Goal: Find specific page/section: Find specific page/section

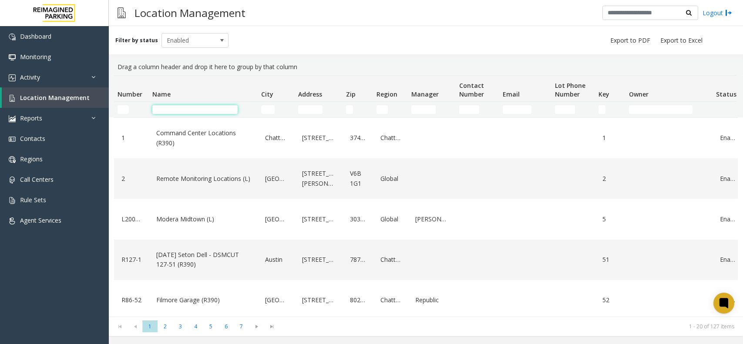
click at [179, 108] on input "Name Filter" at bounding box center [194, 109] width 85 height 9
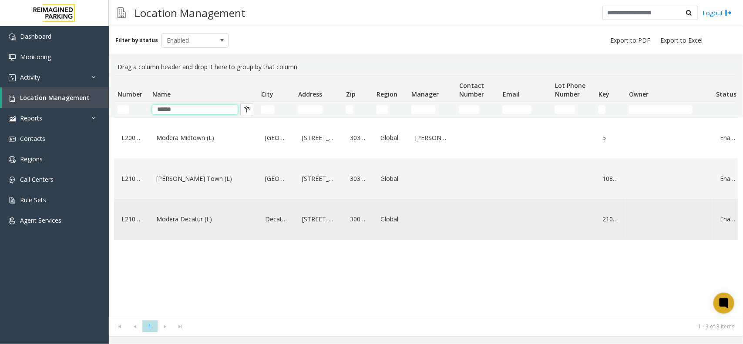
type input "******"
click at [199, 219] on div "Modera Decatur (L)" at bounding box center [203, 219] width 98 height 34
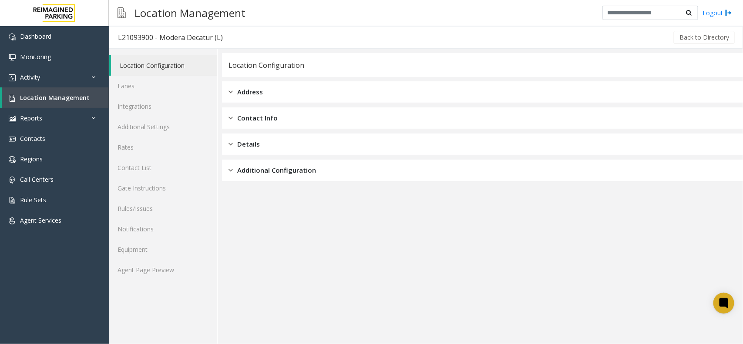
click at [142, 289] on div "Location Configuration Lanes Integrations Additional Settings Rates Contact Lis…" at bounding box center [163, 197] width 109 height 296
click at [145, 273] on link "Agent Page Preview" at bounding box center [163, 270] width 108 height 20
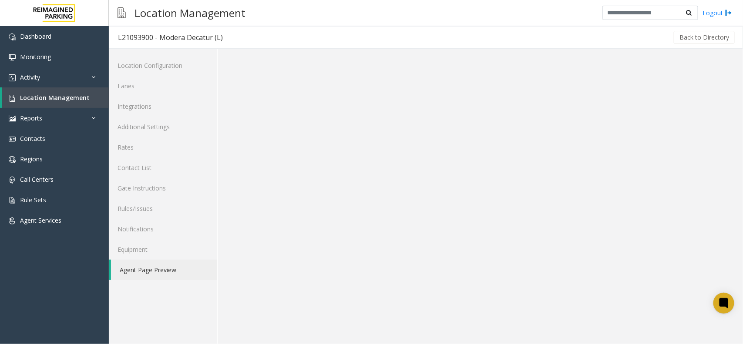
click at [142, 276] on link "Agent Page Preview" at bounding box center [164, 270] width 106 height 20
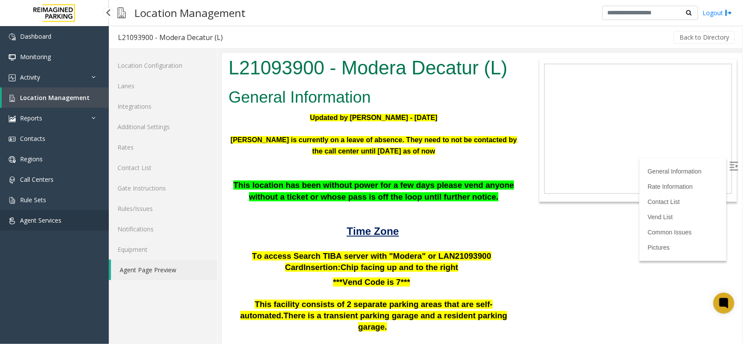
click at [57, 212] on link "Agent Services" at bounding box center [54, 220] width 109 height 20
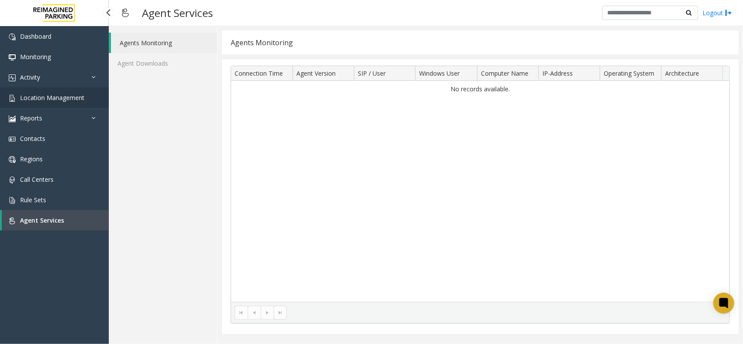
click at [72, 91] on link "Location Management" at bounding box center [54, 98] width 109 height 20
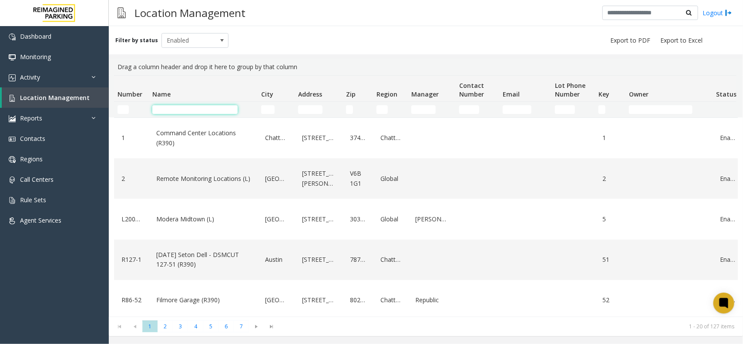
click at [203, 112] on input "Name Filter" at bounding box center [194, 109] width 85 height 9
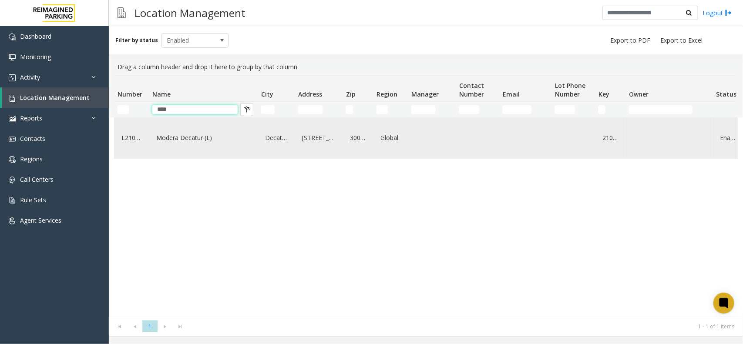
type input "****"
click at [218, 148] on div "Modera Decatur (L)" at bounding box center [203, 138] width 98 height 34
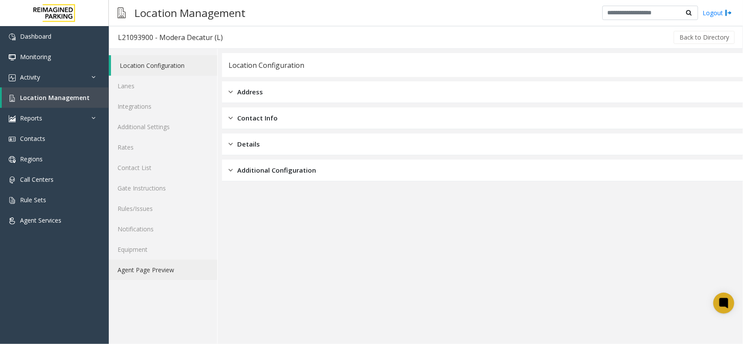
click at [173, 264] on link "Agent Page Preview" at bounding box center [163, 270] width 108 height 20
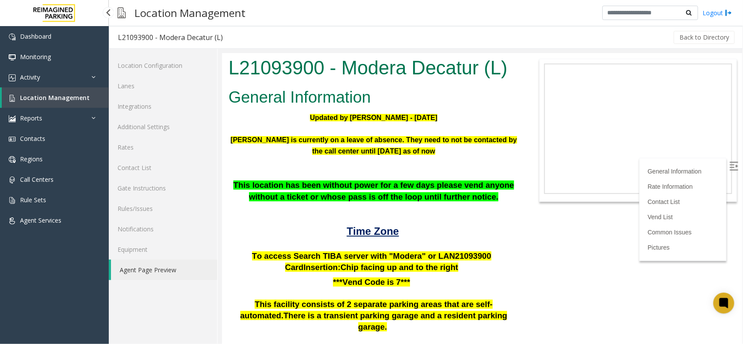
click at [82, 101] on link "Location Management" at bounding box center [55, 98] width 107 height 20
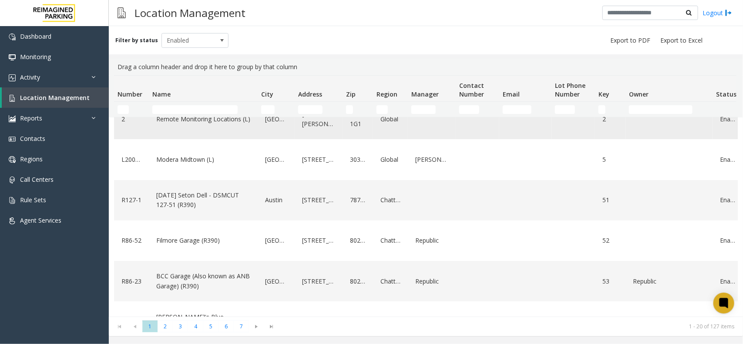
scroll to position [54, 0]
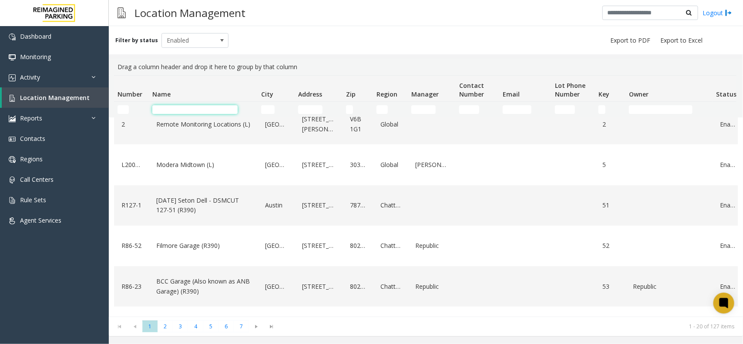
click at [207, 111] on input "Name Filter" at bounding box center [194, 109] width 85 height 9
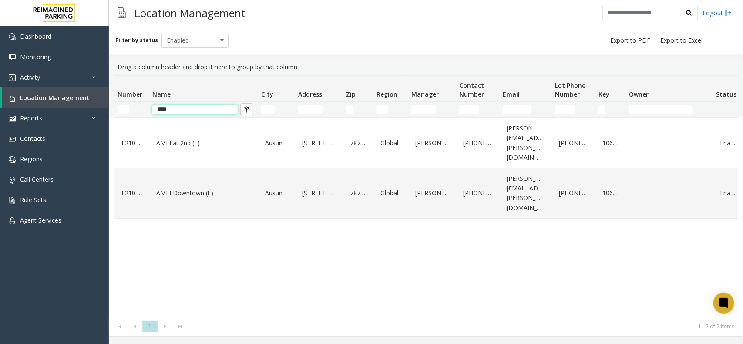
scroll to position [0, 0]
type input "****"
click at [179, 172] on div "AMLI Downtown (L)" at bounding box center [203, 194] width 98 height 44
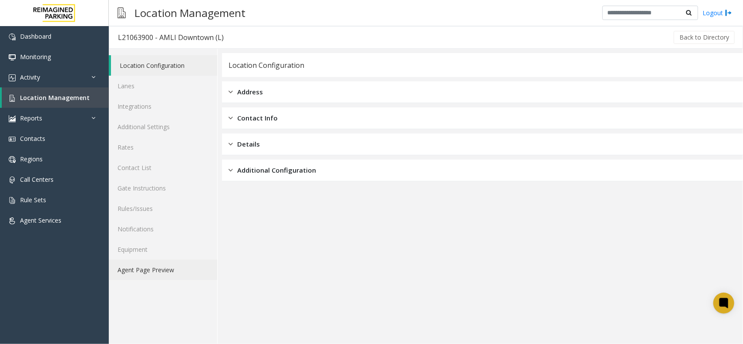
click at [187, 277] on link "Agent Page Preview" at bounding box center [163, 270] width 108 height 20
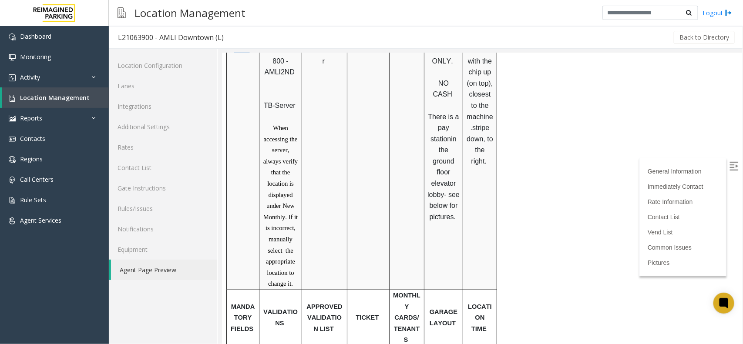
scroll to position [435, 0]
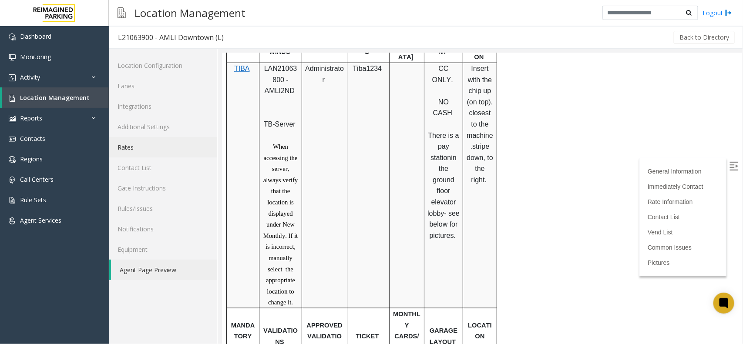
click at [144, 148] on link "Rates" at bounding box center [163, 147] width 108 height 20
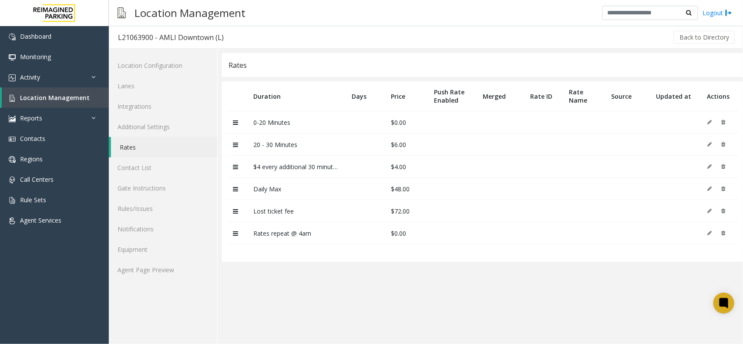
click at [148, 142] on link "Rates" at bounding box center [164, 147] width 106 height 20
click at [175, 253] on link "Equipment" at bounding box center [163, 250] width 108 height 20
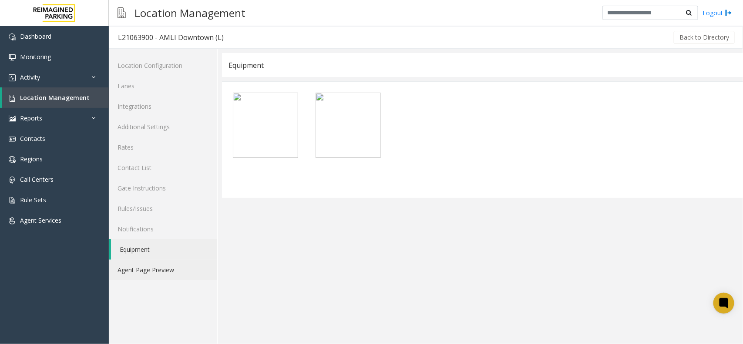
click at [174, 264] on link "Agent Page Preview" at bounding box center [163, 270] width 108 height 20
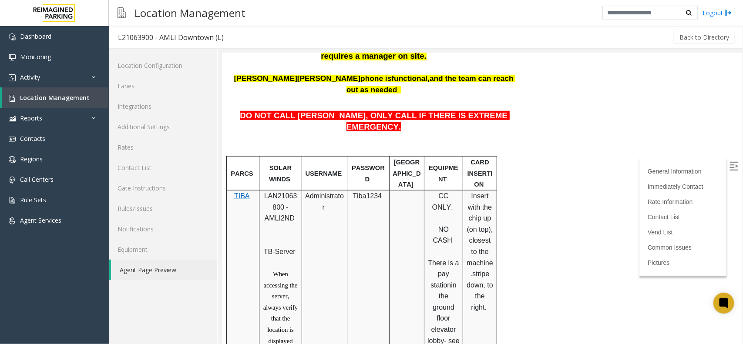
scroll to position [327, 0]
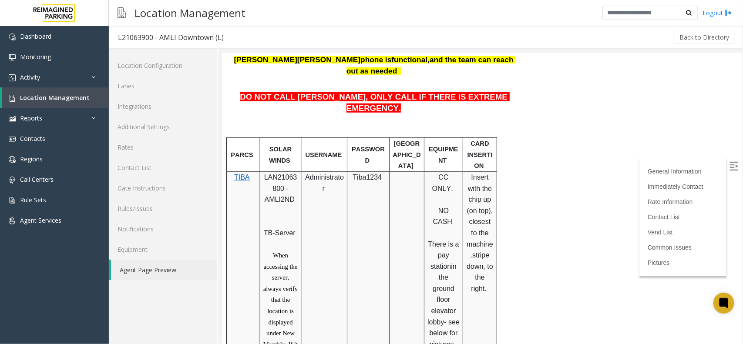
click at [281, 173] on span "LAN21063800 - AMLI2ND" at bounding box center [280, 188] width 33 height 30
copy span "LAN21063800"
click at [74, 103] on link "Location Management" at bounding box center [55, 98] width 107 height 20
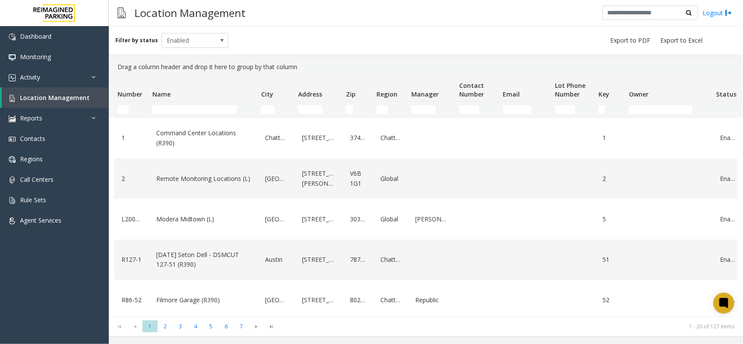
click at [185, 117] on td "Name Filter" at bounding box center [203, 110] width 109 height 16
click at [194, 108] on input "Name Filter" at bounding box center [194, 109] width 85 height 9
paste input "**********"
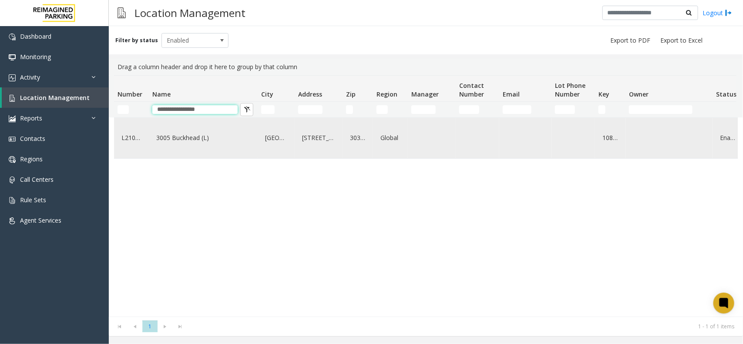
type input "**********"
click at [234, 155] on div "3005 Buckhead (L)" at bounding box center [203, 138] width 98 height 34
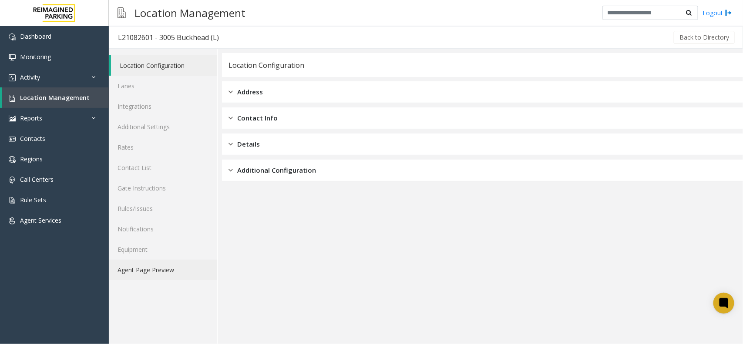
click at [169, 266] on link "Agent Page Preview" at bounding box center [163, 270] width 108 height 20
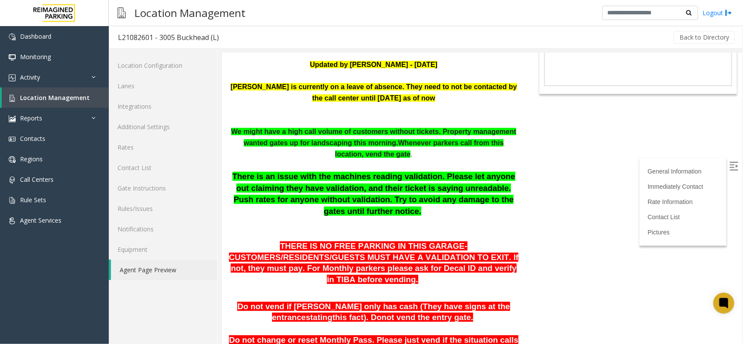
scroll to position [109, 0]
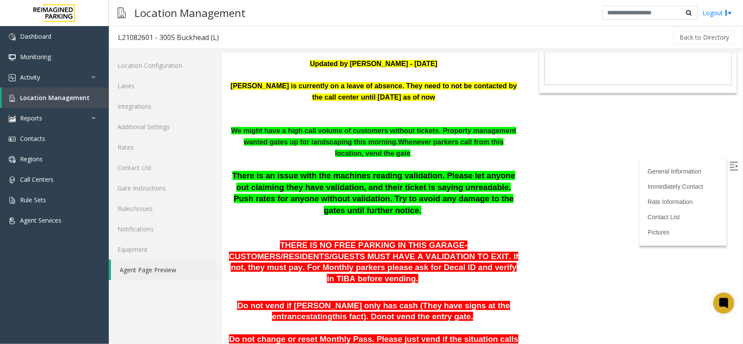
click at [728, 161] on label at bounding box center [734, 167] width 13 height 13
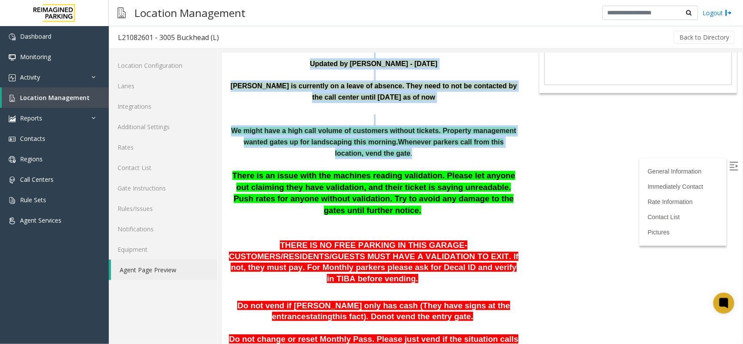
drag, startPoint x: 418, startPoint y: 154, endPoint x: 442, endPoint y: 169, distance: 28.6
click at [222, 116] on html "L21082601 - 3005 Buckhead (L) General Information Revenue Control Manufacturer:…" at bounding box center [482, 89] width 520 height 291
click at [315, 116] on p at bounding box center [373, 119] width 290 height 11
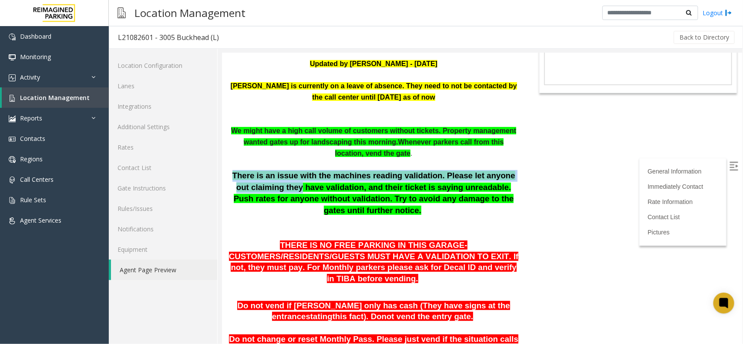
drag, startPoint x: 242, startPoint y: 175, endPoint x: 280, endPoint y: 191, distance: 40.8
click at [280, 191] on p "There is an issue with the machines reading validation. Please let anyone out c…" at bounding box center [373, 204] width 290 height 69
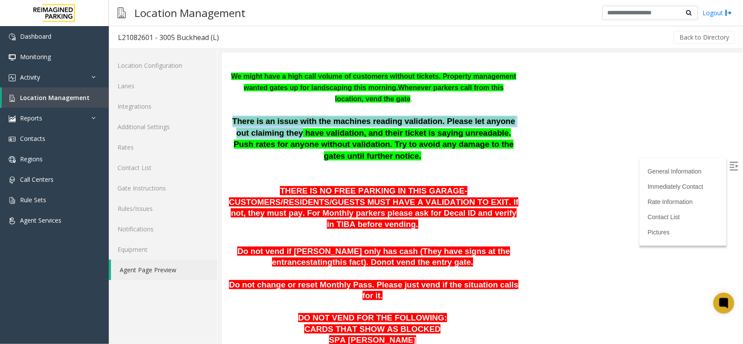
scroll to position [327, 0]
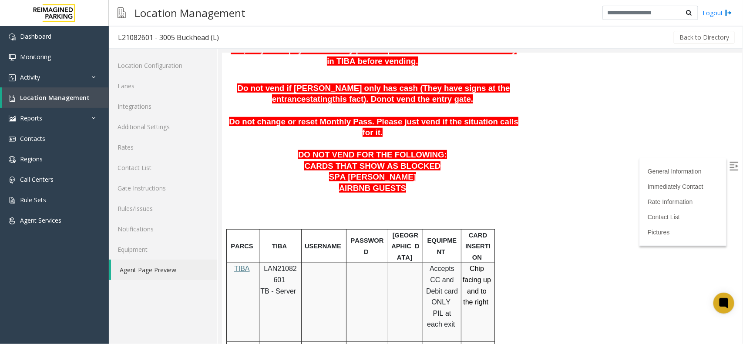
click at [288, 216] on p at bounding box center [373, 222] width 290 height 12
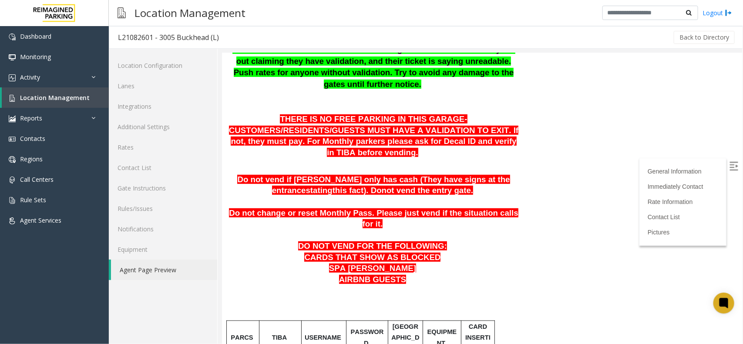
scroll to position [218, 0]
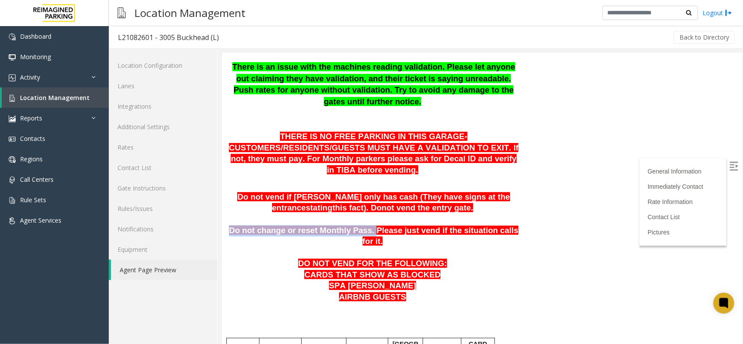
drag, startPoint x: 235, startPoint y: 221, endPoint x: 362, endPoint y: 221, distance: 127.2
click at [362, 226] on span "Do not change or reset Monthly Pass. Please just vend if the situation calls fo…" at bounding box center [374, 236] width 290 height 20
click at [368, 214] on p at bounding box center [373, 219] width 290 height 11
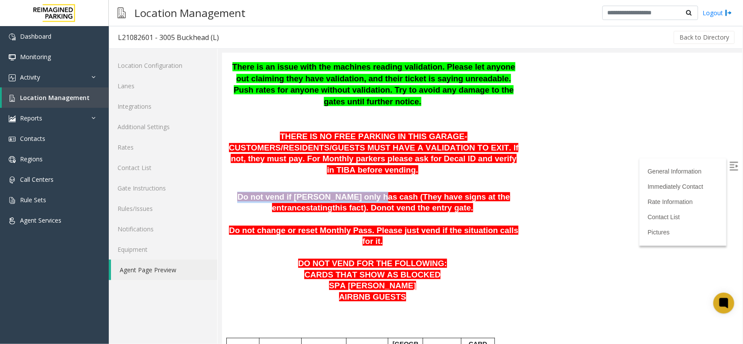
drag, startPoint x: 237, startPoint y: 188, endPoint x: 356, endPoint y: 191, distance: 118.9
click at [356, 192] on span "Do not vend if [PERSON_NAME] only has cash (They have signs at the entrance" at bounding box center [373, 202] width 273 height 20
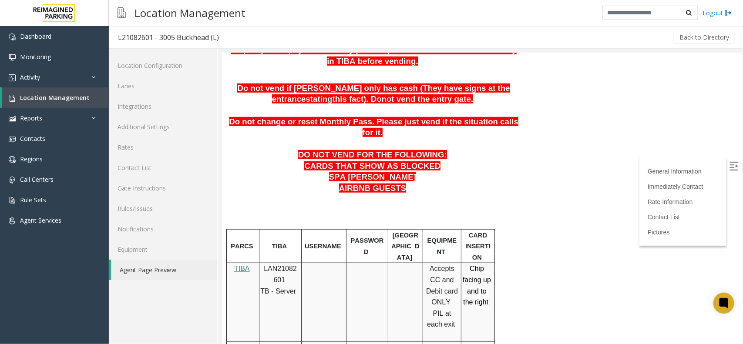
click at [448, 235] on p "EQUIPMENT" at bounding box center [442, 246] width 32 height 22
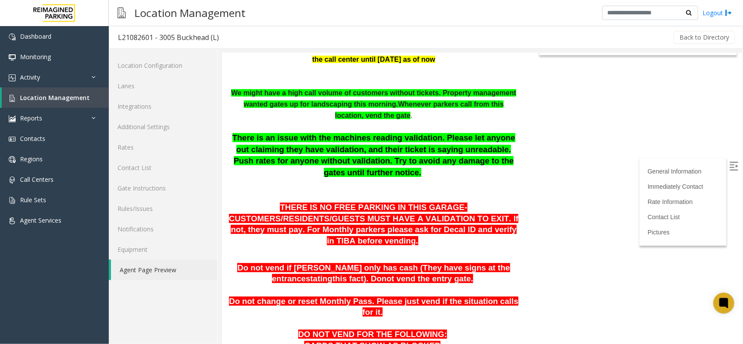
scroll to position [163, 0]
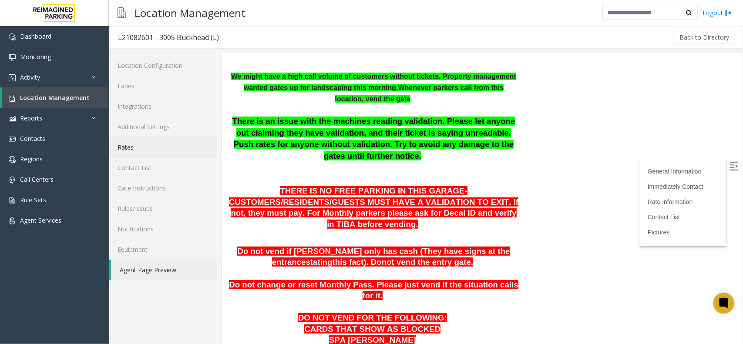
click at [134, 145] on link "Rates" at bounding box center [163, 147] width 108 height 20
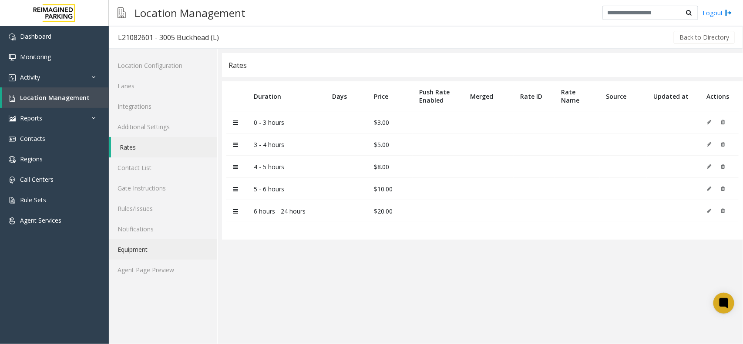
click at [160, 255] on link "Equipment" at bounding box center [163, 250] width 108 height 20
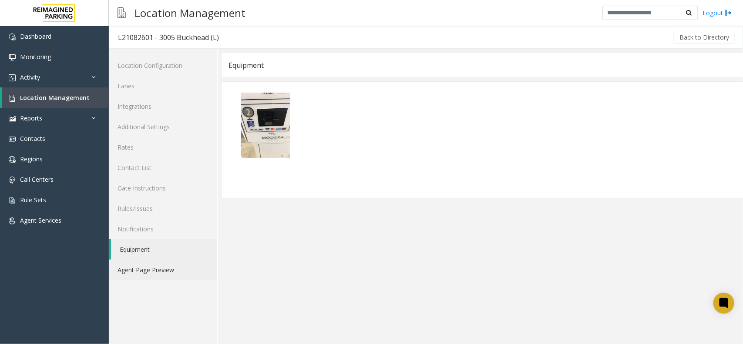
click at [158, 263] on link "Agent Page Preview" at bounding box center [163, 270] width 108 height 20
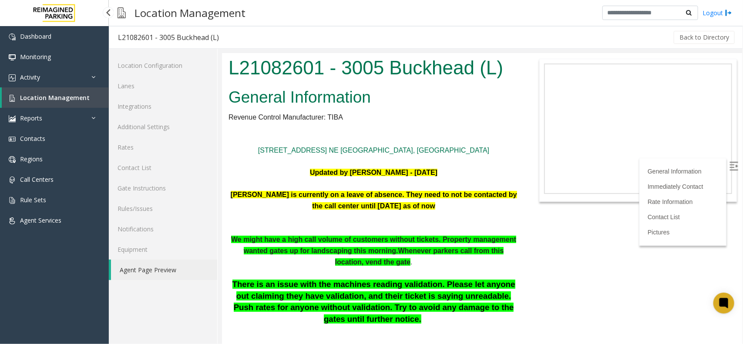
click at [51, 94] on span "Location Management" at bounding box center [55, 98] width 70 height 8
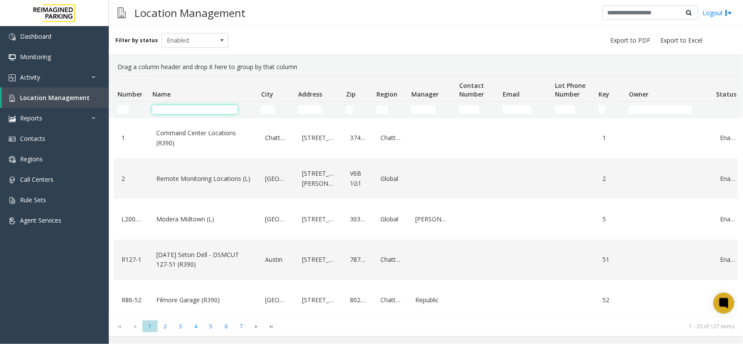
click at [205, 113] on input "Name Filter" at bounding box center [194, 109] width 85 height 9
paste input "**********"
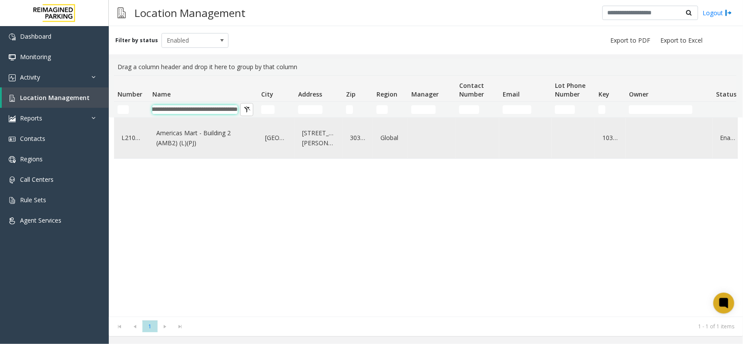
type input "**********"
click at [244, 142] on link "Americas Mart - Building 2 (AMB2) (L)(PJ)" at bounding box center [203, 138] width 98 height 24
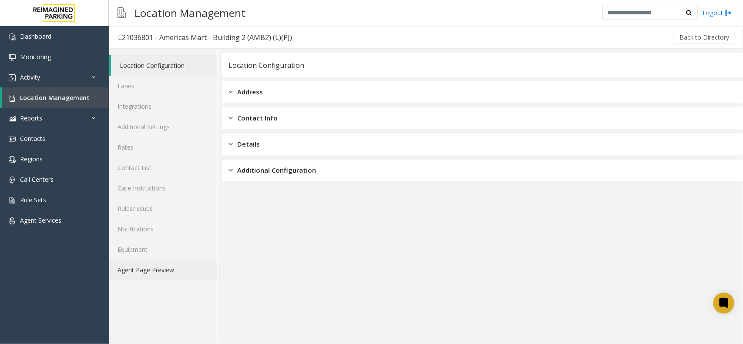
click at [173, 266] on link "Agent Page Preview" at bounding box center [163, 270] width 108 height 20
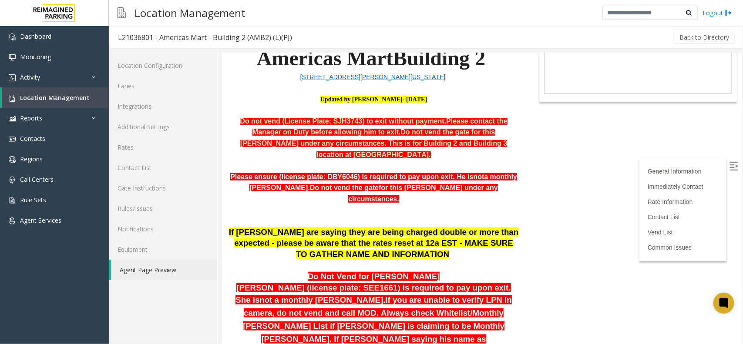
scroll to position [109, 0]
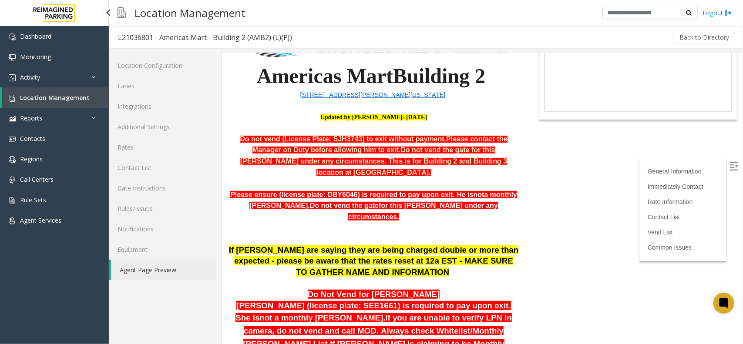
click at [92, 97] on link "Location Management" at bounding box center [55, 98] width 107 height 20
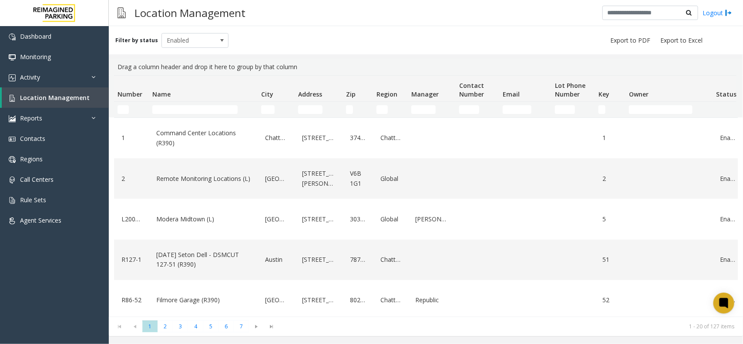
click at [170, 102] on td "Name Filter" at bounding box center [203, 110] width 109 height 16
click at [169, 109] on input "Name Filter" at bounding box center [194, 109] width 85 height 9
click at [197, 109] on input "Name Filter" at bounding box center [194, 109] width 85 height 9
paste input "**********"
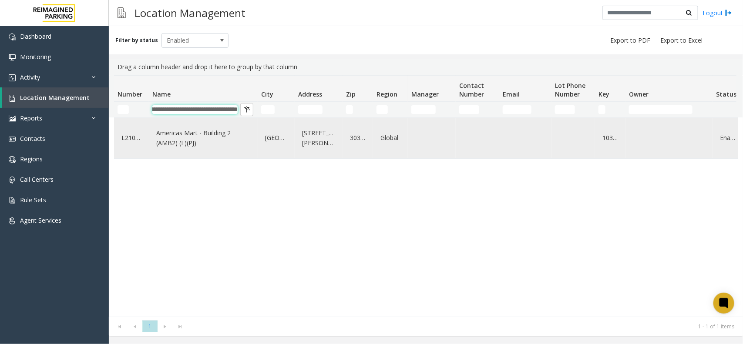
type input "**********"
click at [212, 137] on link "Americas Mart - Building 2 (AMB2) (L)(PJ)" at bounding box center [203, 138] width 98 height 24
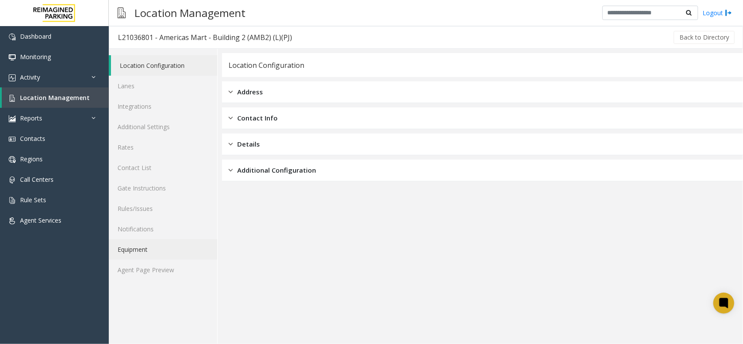
click at [165, 259] on link "Equipment" at bounding box center [163, 250] width 108 height 20
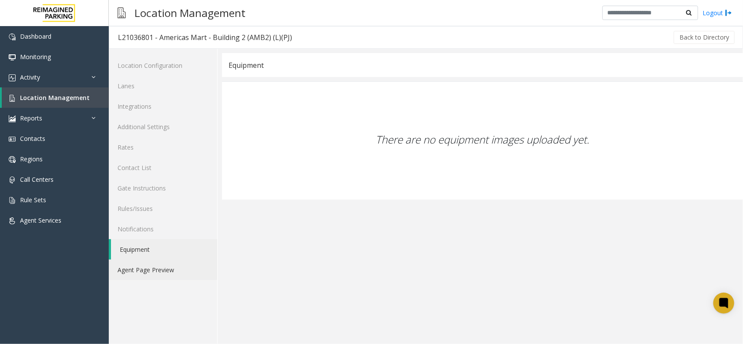
click at [164, 266] on link "Agent Page Preview" at bounding box center [163, 270] width 108 height 20
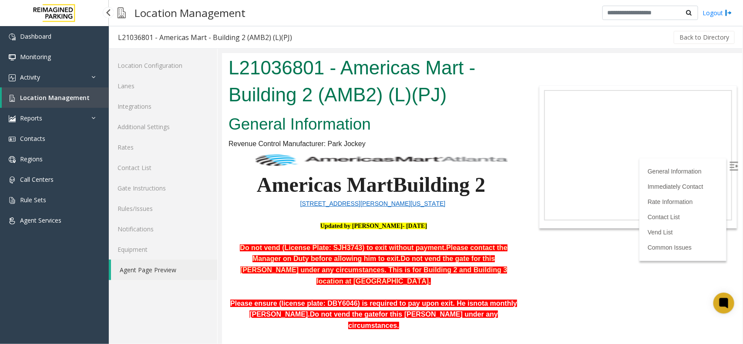
click at [76, 98] on span "Location Management" at bounding box center [55, 98] width 70 height 8
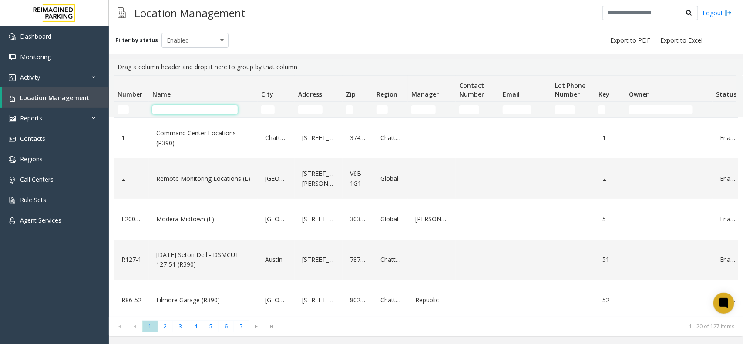
click at [189, 109] on input "Name Filter" at bounding box center [194, 109] width 85 height 9
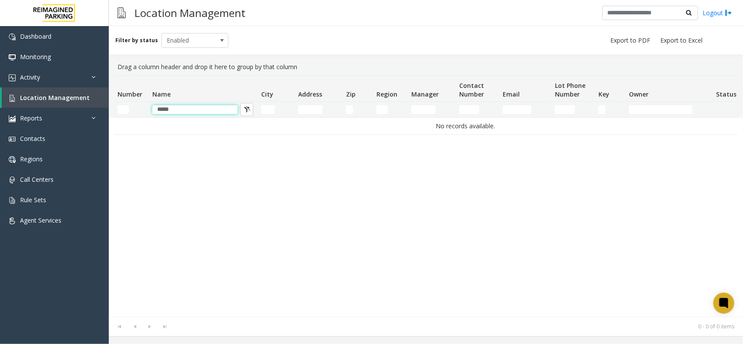
type input "******"
drag, startPoint x: 181, startPoint y: 112, endPoint x: 152, endPoint y: 112, distance: 28.7
click at [152, 112] on input "******" at bounding box center [194, 109] width 85 height 9
type input "******"
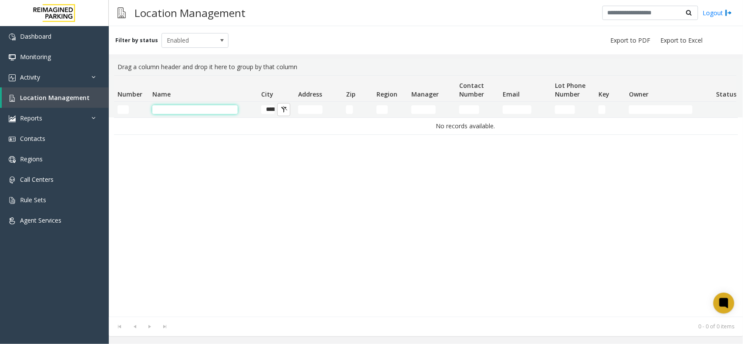
type input "******"
click at [192, 114] on input "******" at bounding box center [194, 109] width 85 height 9
type input "*"
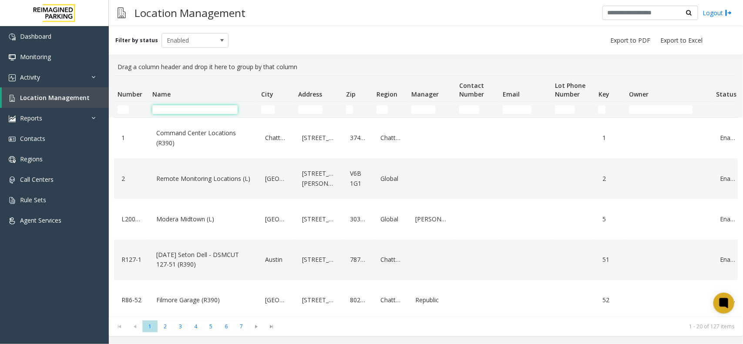
click at [195, 110] on input "Name Filter" at bounding box center [194, 109] width 85 height 9
paste input "**********"
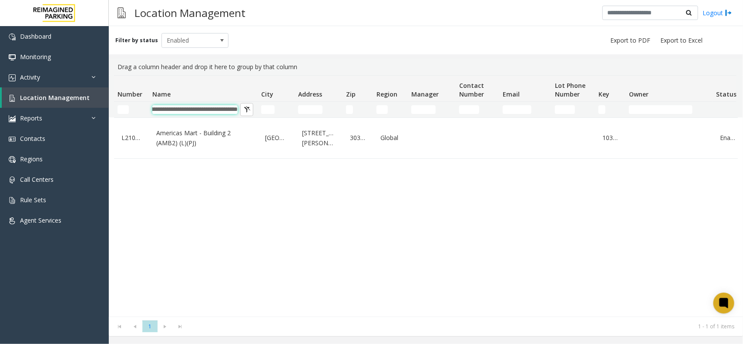
type input "**********"
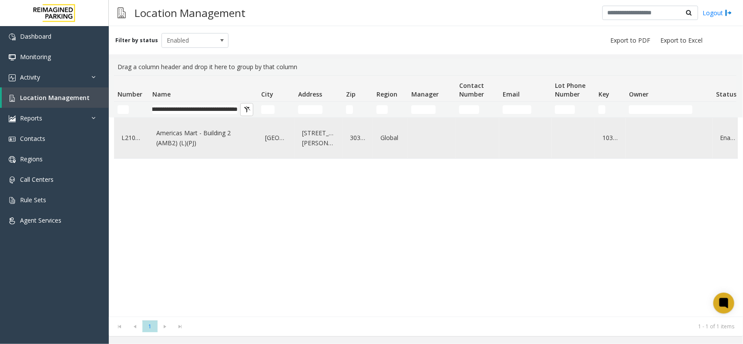
click at [223, 138] on link "Americas Mart - Building 2 (AMB2) (L)(PJ)" at bounding box center [203, 138] width 98 height 24
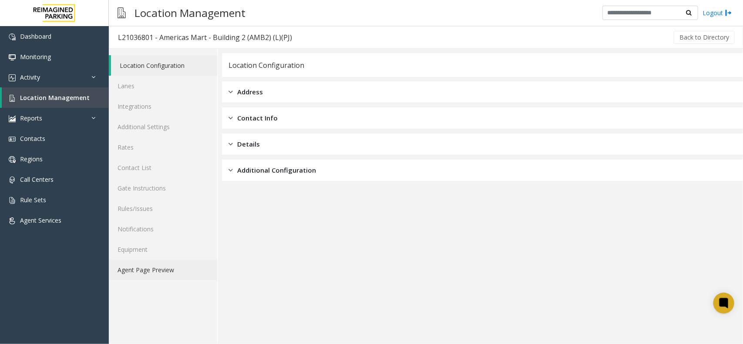
click at [162, 262] on link "Agent Page Preview" at bounding box center [163, 270] width 108 height 20
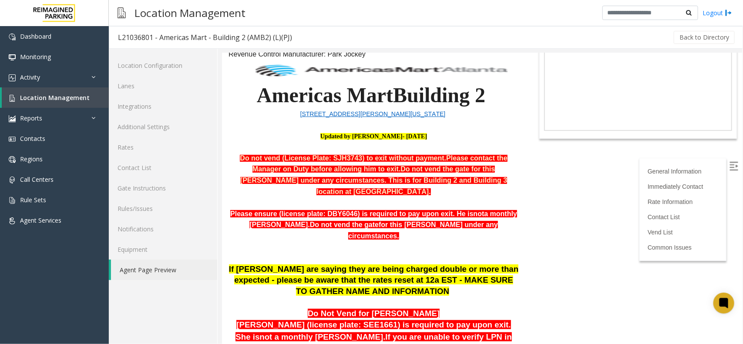
scroll to position [109, 0]
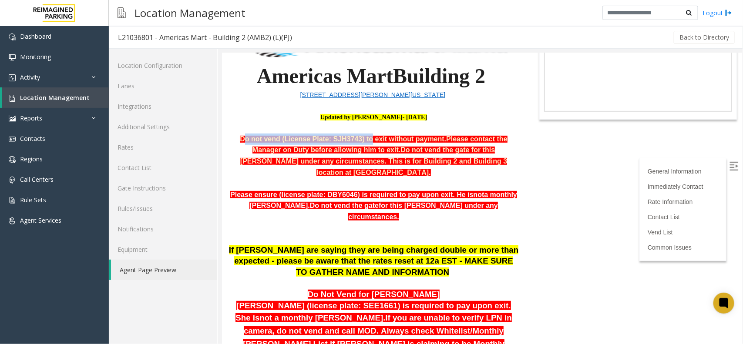
drag, startPoint x: 237, startPoint y: 140, endPoint x: 347, endPoint y: 136, distance: 109.8
click at [346, 136] on span "Do not vend (License Plate: SJH3743) to exit without payment." at bounding box center [343, 138] width 206 height 7
click at [281, 115] on p "Updated by [PERSON_NAME]- [DATE]" at bounding box center [373, 116] width 290 height 11
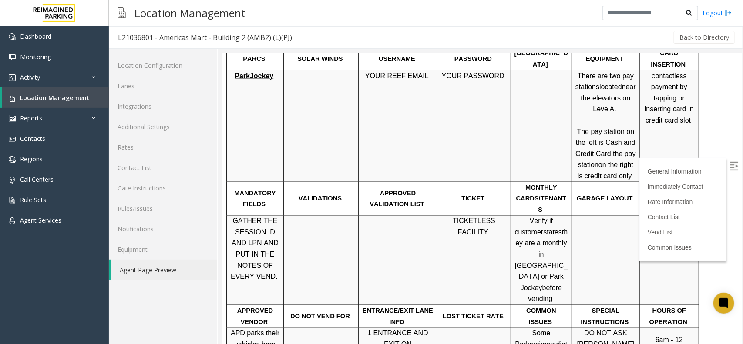
scroll to position [599, 0]
click at [729, 162] on img at bounding box center [733, 166] width 9 height 9
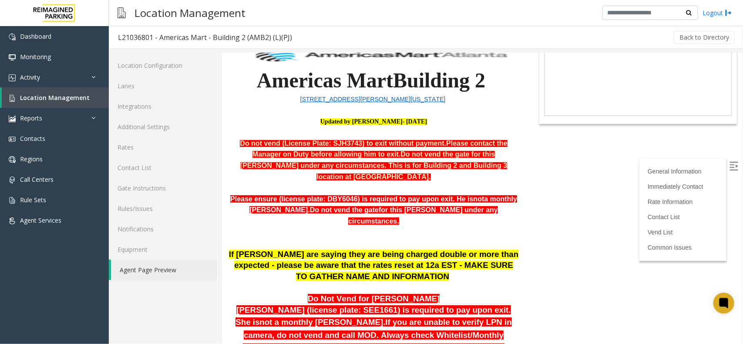
scroll to position [109, 0]
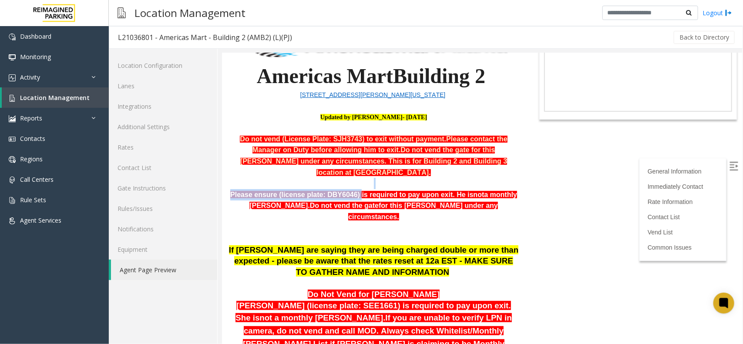
drag, startPoint x: 342, startPoint y: 182, endPoint x: 246, endPoint y: 173, distance: 96.7
click at [246, 173] on div "[STREET_ADDRESS][PERSON_NAME][US_STATE] Updated by [PERSON_NAME]- [DATE] Do not…" at bounding box center [373, 156] width 290 height 134
click at [321, 178] on p at bounding box center [373, 183] width 290 height 11
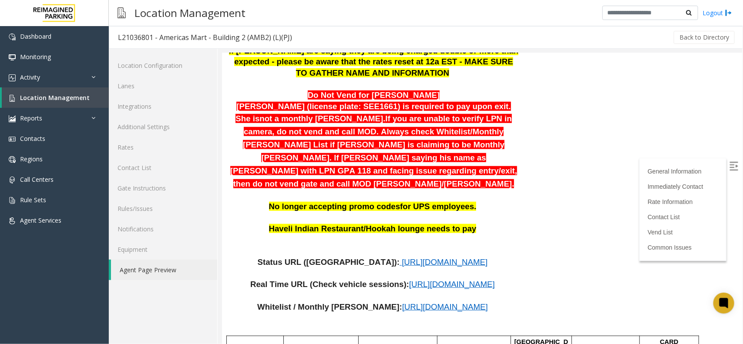
scroll to position [327, 0]
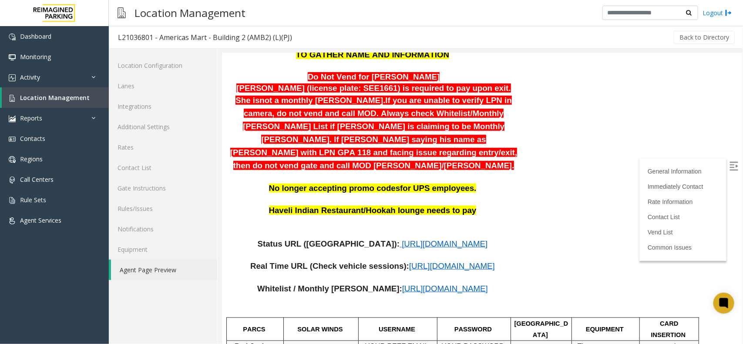
click at [402, 239] on span "[URL][DOMAIN_NAME]" at bounding box center [445, 243] width 86 height 9
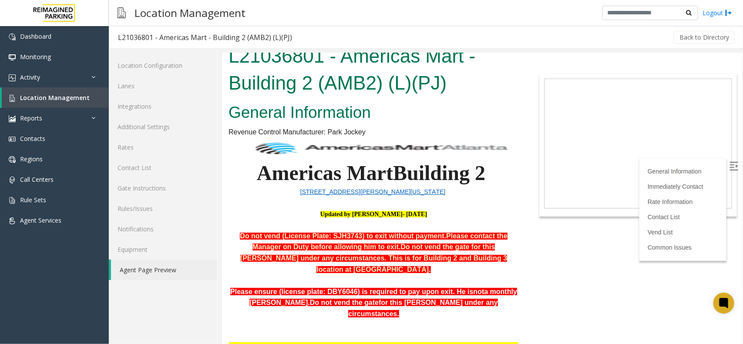
scroll to position [0, 0]
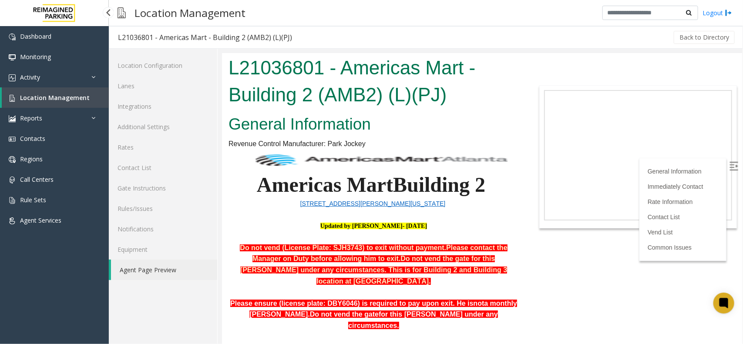
click at [60, 92] on link "Location Management" at bounding box center [55, 98] width 107 height 20
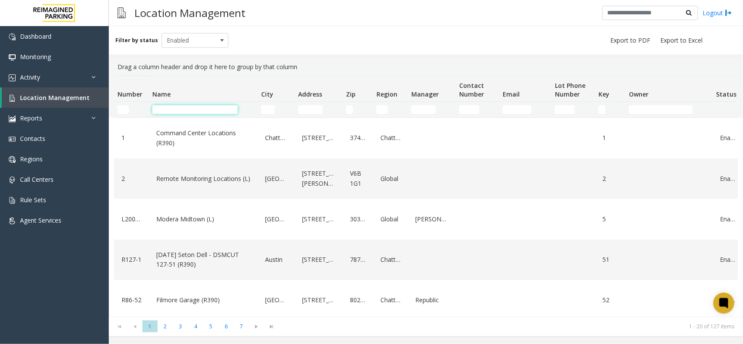
click at [227, 105] on input "Name Filter" at bounding box center [194, 109] width 85 height 9
paste input "**********"
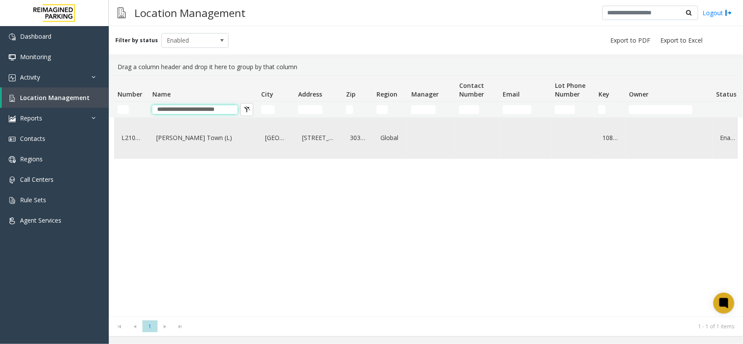
type input "**********"
click at [258, 138] on td "[GEOGRAPHIC_DATA]" at bounding box center [276, 138] width 37 height 40
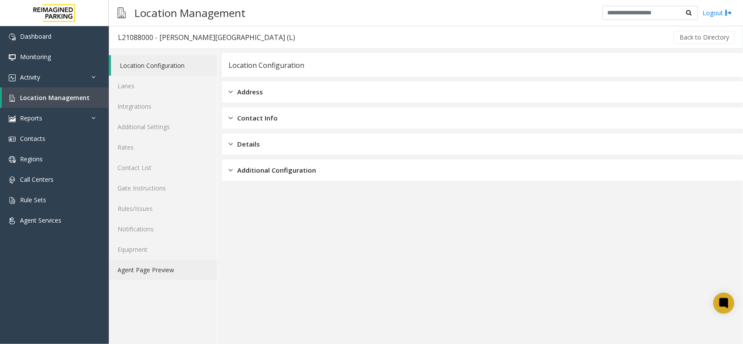
click at [195, 273] on link "Agent Page Preview" at bounding box center [163, 270] width 108 height 20
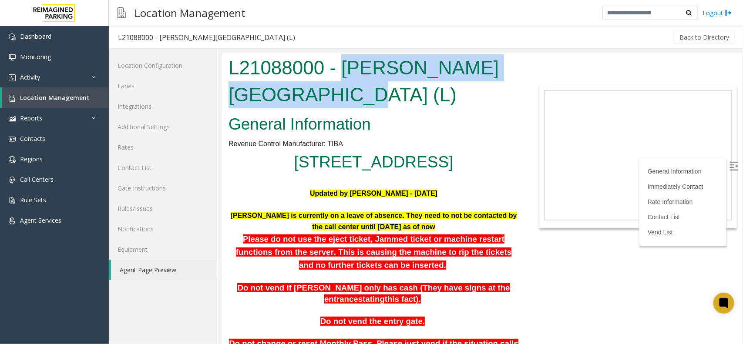
drag, startPoint x: 342, startPoint y: 67, endPoint x: 468, endPoint y: 87, distance: 127.4
click at [468, 87] on h1 "L21088000 - [PERSON_NAME][GEOGRAPHIC_DATA] (L)" at bounding box center [373, 81] width 290 height 54
click at [455, 98] on h1 "L21088000 - [PERSON_NAME][GEOGRAPHIC_DATA] (L)" at bounding box center [373, 81] width 290 height 54
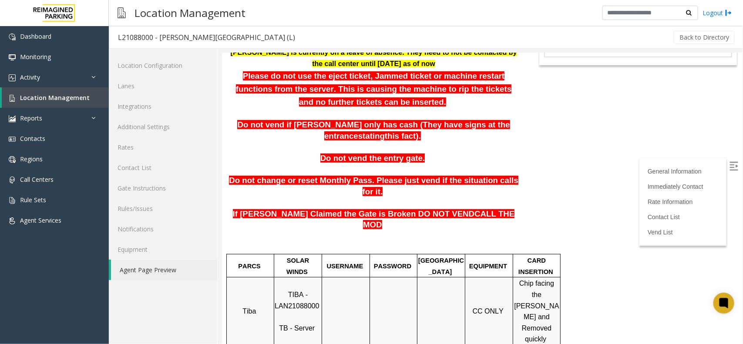
scroll to position [218, 0]
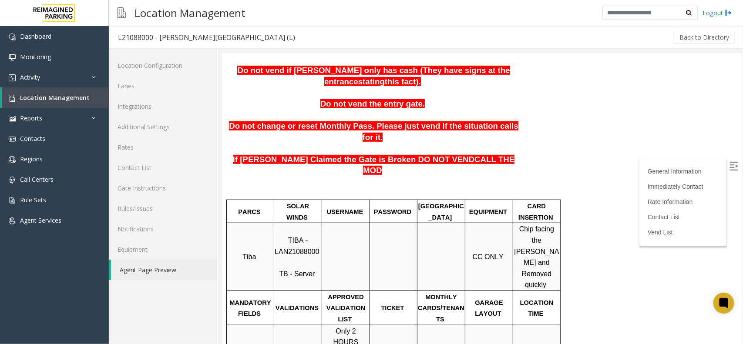
click at [305, 242] on span "TIBA - LAN21088000" at bounding box center [296, 245] width 44 height 19
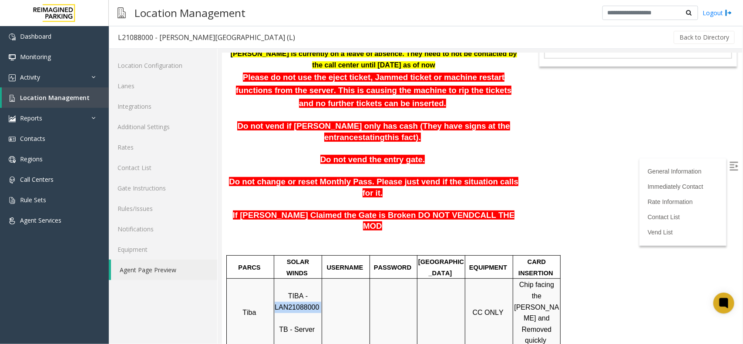
scroll to position [163, 0]
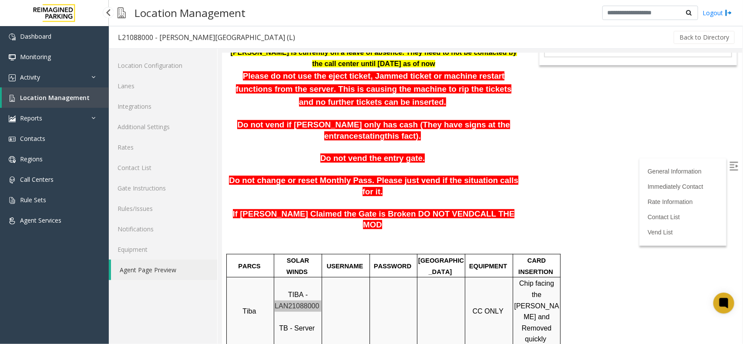
click at [86, 90] on link "Location Management" at bounding box center [55, 98] width 107 height 20
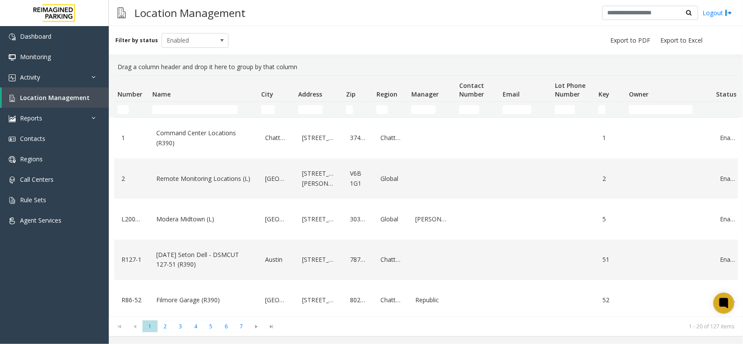
click at [192, 105] on td "Name Filter" at bounding box center [203, 110] width 109 height 16
drag, startPoint x: 192, startPoint y: 105, endPoint x: 190, endPoint y: 109, distance: 4.7
click at [192, 106] on td "Name Filter" at bounding box center [203, 110] width 109 height 16
click at [190, 109] on input "Name Filter" at bounding box center [194, 109] width 85 height 9
paste input "**********"
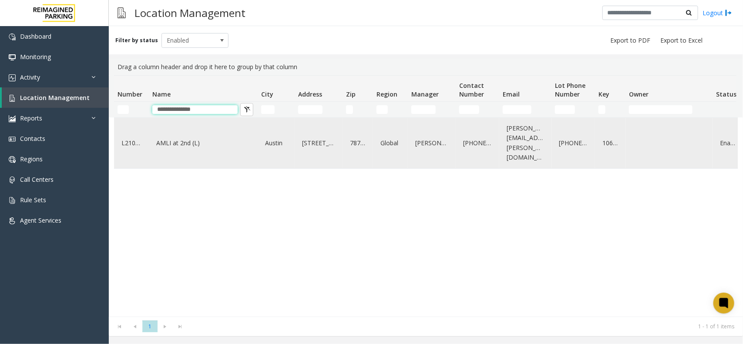
type input "**********"
click at [205, 136] on link "AMLI at 2nd (L)" at bounding box center [203, 143] width 98 height 14
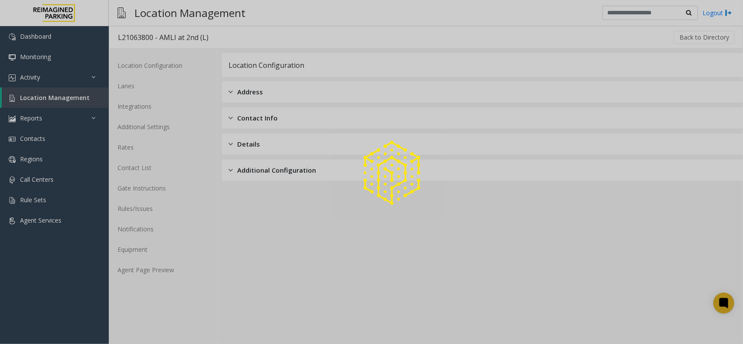
click at [184, 272] on div at bounding box center [371, 172] width 743 height 344
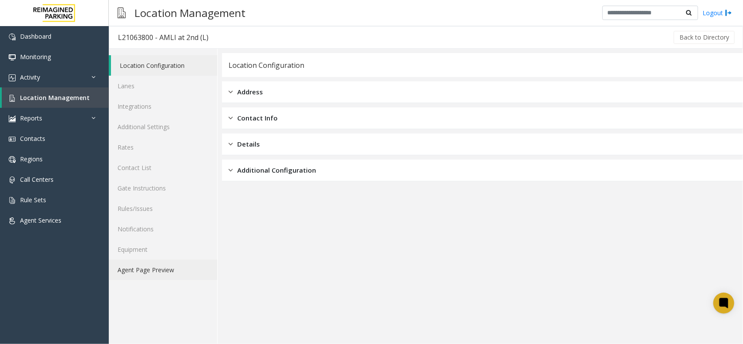
click at [151, 260] on link "Agent Page Preview" at bounding box center [163, 270] width 108 height 20
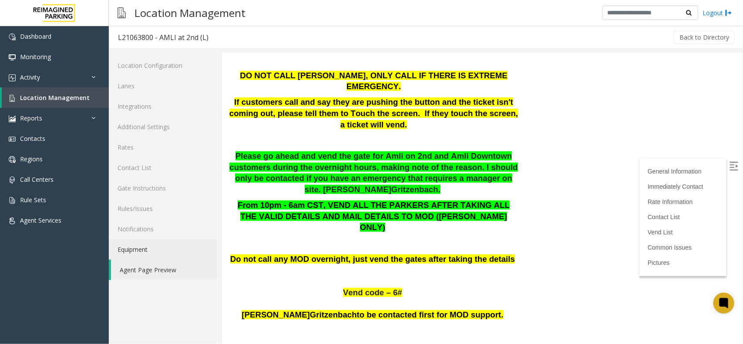
scroll to position [218, 0]
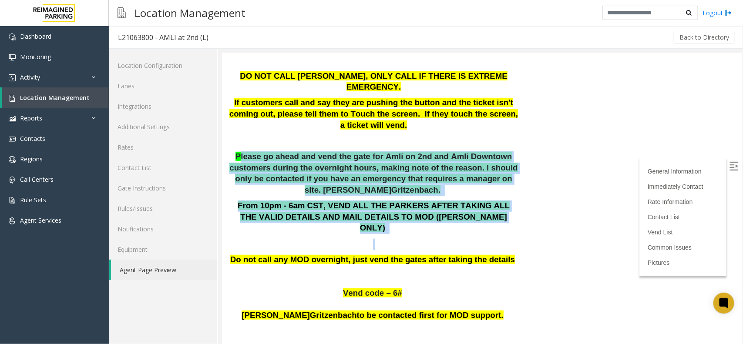
drag, startPoint x: 233, startPoint y: 130, endPoint x: 433, endPoint y: 192, distance: 209.5
click at [479, 200] on p "From 10pm - 6am CST, VEND ALL THE PARKERS AFTER TAKING ALL THE VALID DETAILS AN…" at bounding box center [373, 217] width 290 height 34
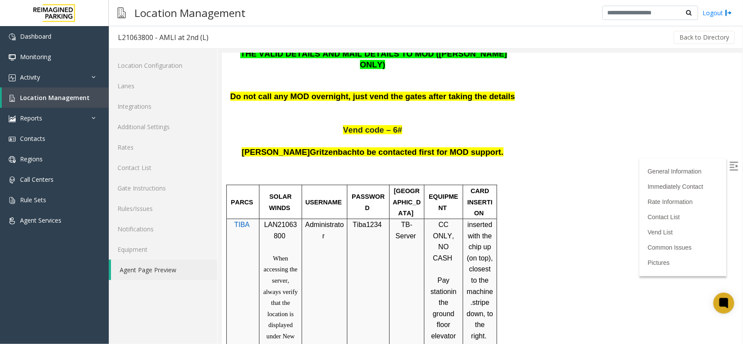
scroll to position [435, 0]
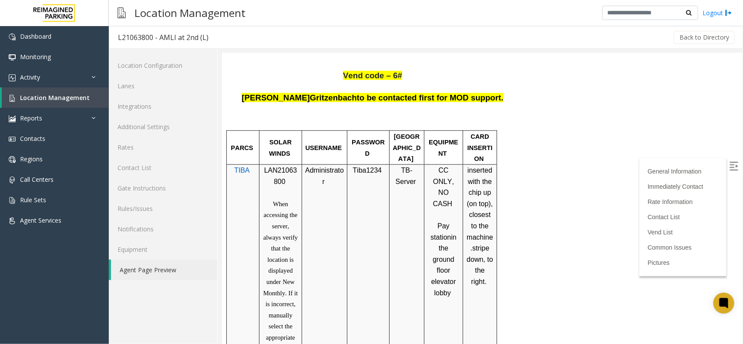
click at [265, 166] on span "LAN21063800" at bounding box center [280, 175] width 33 height 19
click at [303, 165] on div at bounding box center [301, 265] width 3 height 201
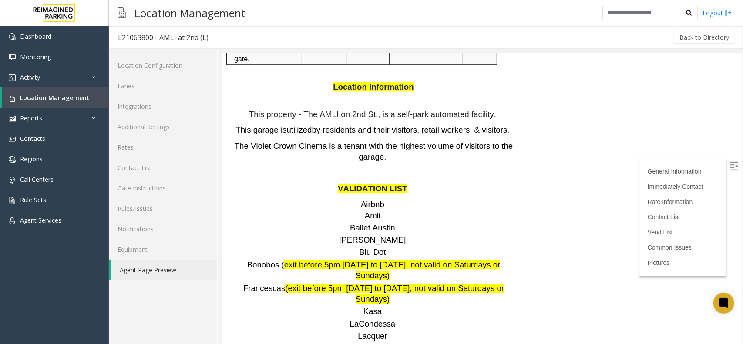
scroll to position [1143, 0]
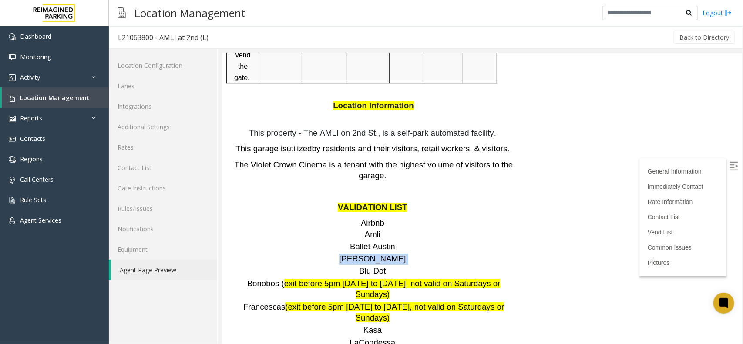
drag, startPoint x: 388, startPoint y: 151, endPoint x: 351, endPoint y: 147, distance: 37.2
click at [351, 253] on p "[PERSON_NAME]" at bounding box center [373, 258] width 290 height 11
drag, startPoint x: 396, startPoint y: 125, endPoint x: 336, endPoint y: 118, distance: 60.9
click at [336, 218] on p "Airbnb Amli" at bounding box center [373, 229] width 290 height 22
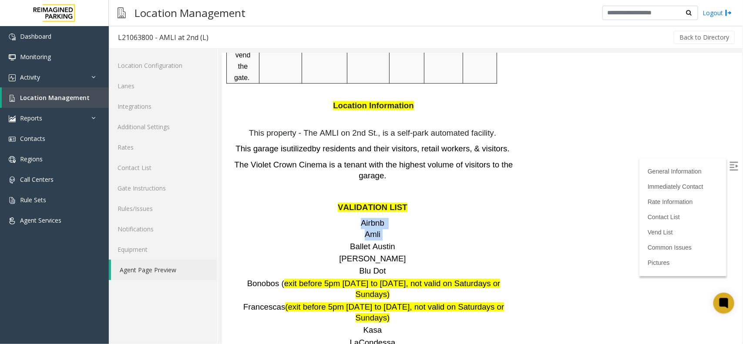
click at [381, 218] on p "Airbnb Amli" at bounding box center [373, 229] width 290 height 22
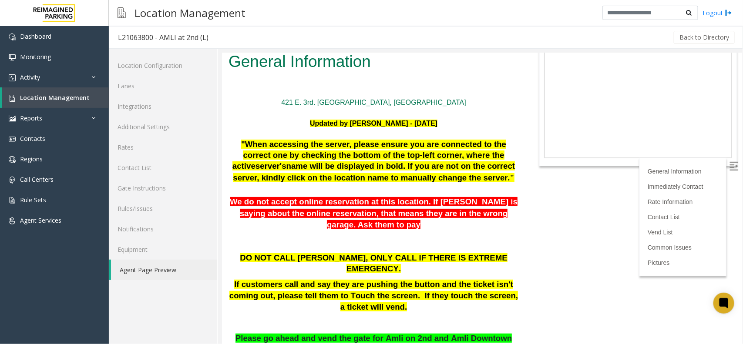
scroll to position [54, 0]
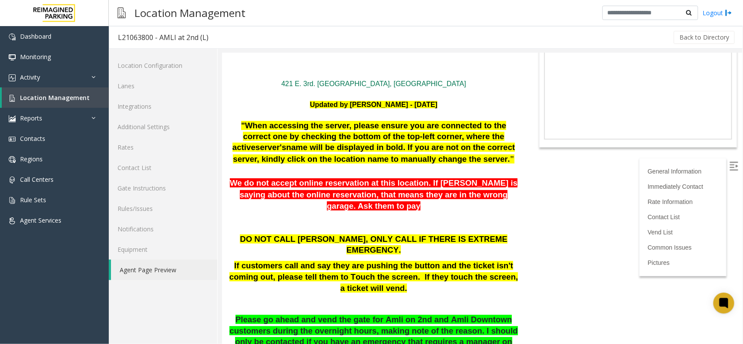
click at [238, 196] on span "We do not accept online reservation at this location. If [PERSON_NAME] is sayin…" at bounding box center [373, 194] width 288 height 32
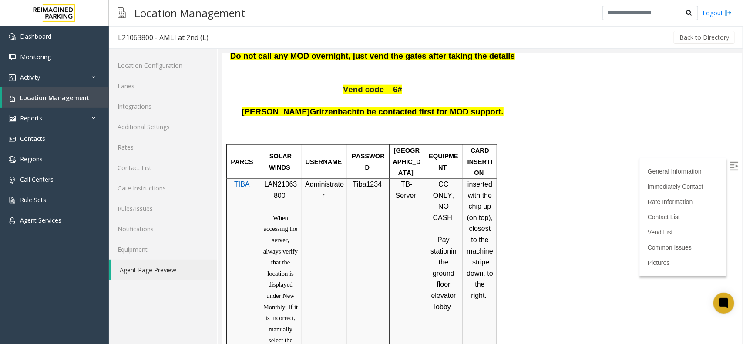
scroll to position [435, 0]
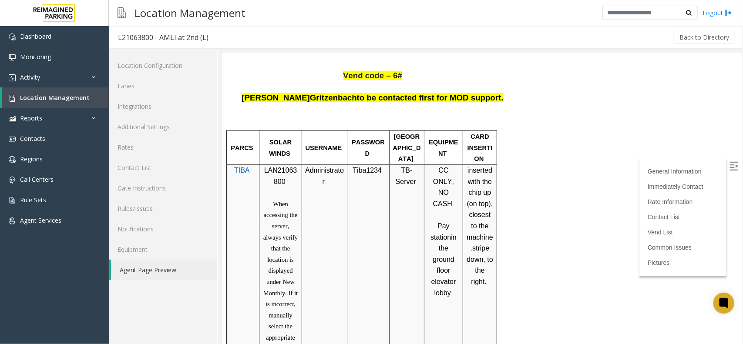
click at [99, 95] on link "Location Management" at bounding box center [55, 98] width 107 height 20
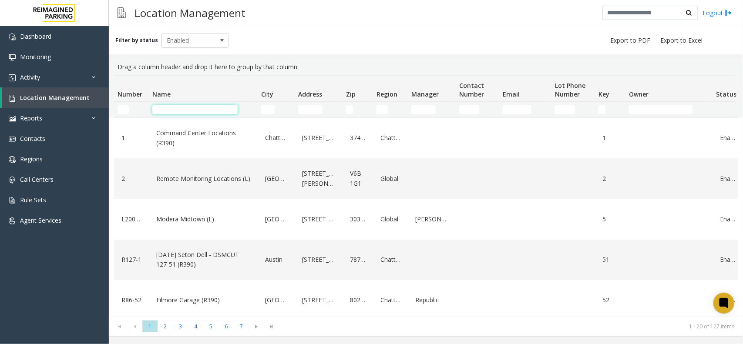
click at [188, 112] on input "Name Filter" at bounding box center [194, 109] width 85 height 9
paste input "**********"
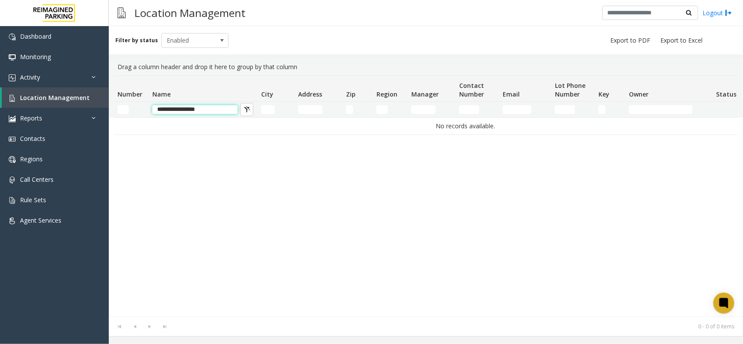
click at [155, 108] on input "**********" at bounding box center [194, 109] width 85 height 9
click at [218, 106] on input "**********" at bounding box center [194, 109] width 85 height 9
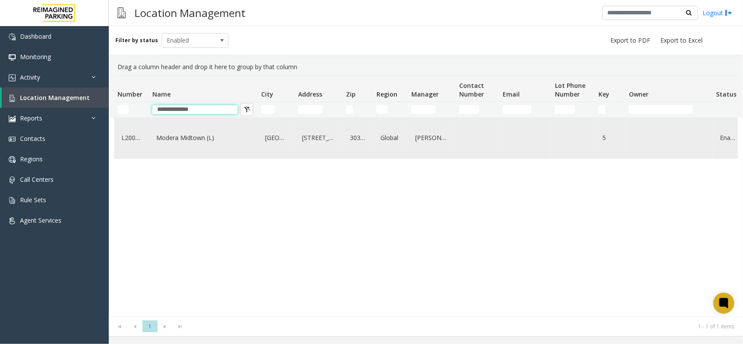
type input "**********"
click at [214, 143] on link "Modera Midtown (L)" at bounding box center [203, 138] width 98 height 14
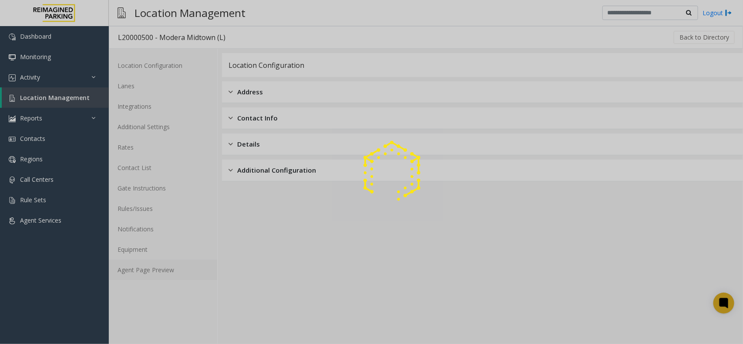
click at [180, 260] on link "Agent Page Preview" at bounding box center [163, 270] width 108 height 20
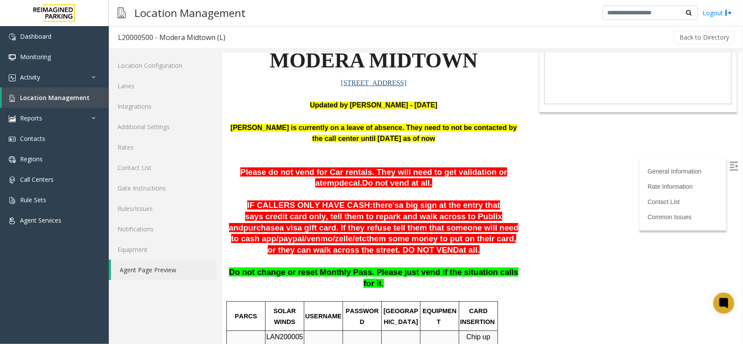
scroll to position [109, 0]
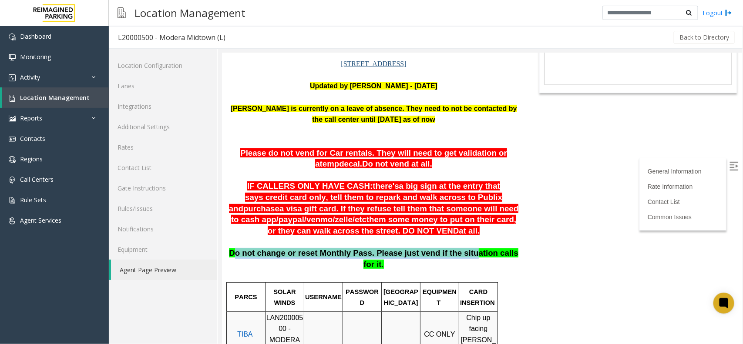
drag, startPoint x: 240, startPoint y: 256, endPoint x: 468, endPoint y: 253, distance: 227.8
click at [467, 253] on span "Do not change or reset Monthly Pass. Please just vend if the situation calls fo…" at bounding box center [374, 258] width 290 height 20
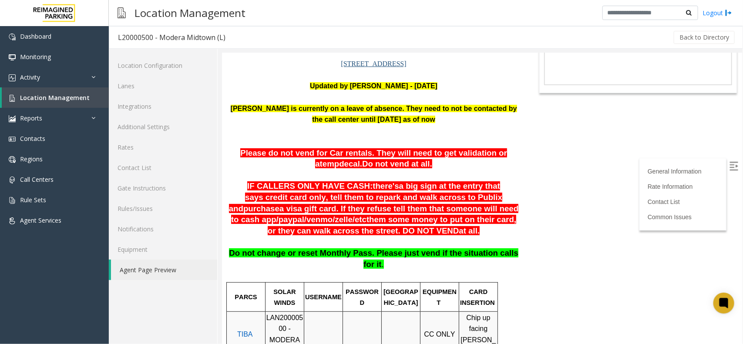
click at [482, 243] on p at bounding box center [373, 241] width 290 height 11
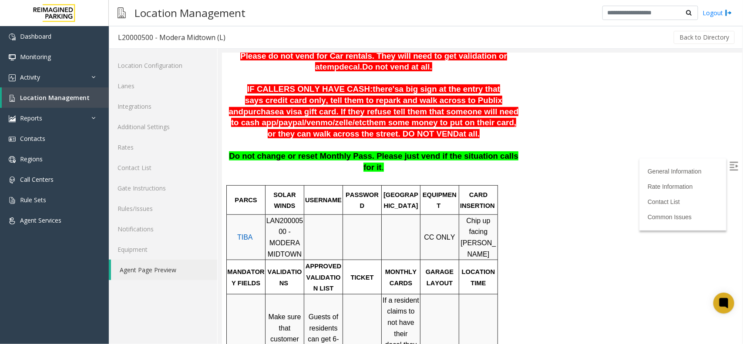
scroll to position [218, 0]
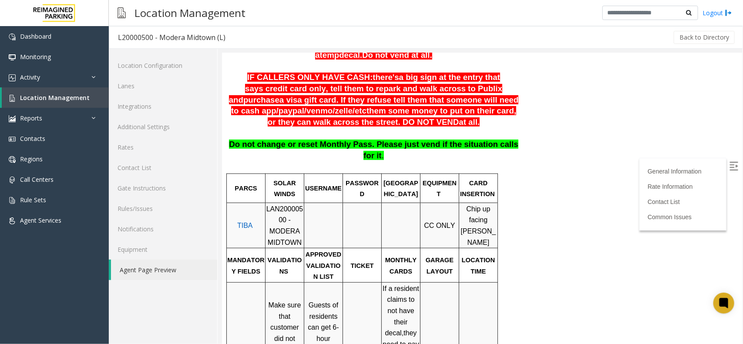
click at [296, 205] on span "LAN20000500 - MODERA MIDTOWN" at bounding box center [284, 225] width 37 height 41
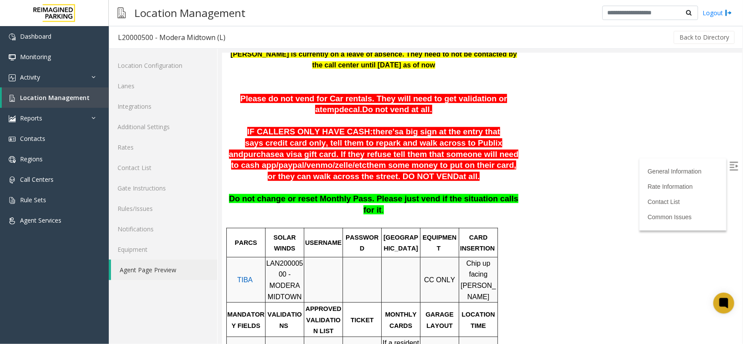
click at [359, 269] on p at bounding box center [361, 280] width 37 height 22
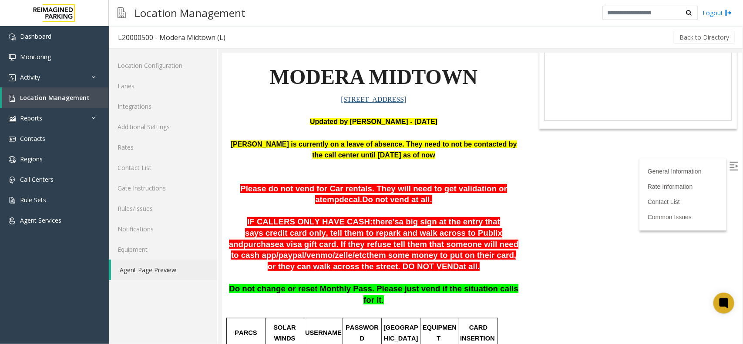
scroll to position [54, 0]
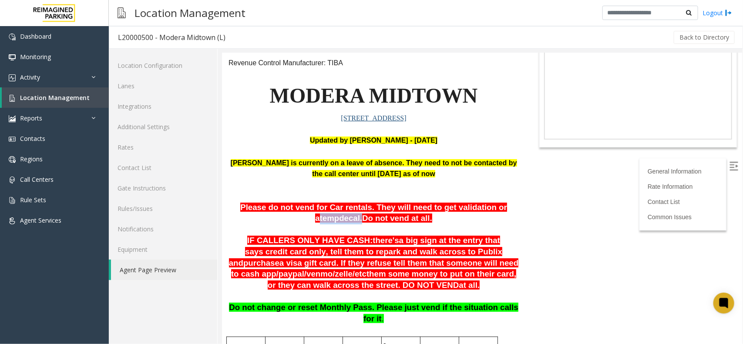
drag, startPoint x: 470, startPoint y: 206, endPoint x: 510, endPoint y: 209, distance: 39.8
click at [507, 209] on span "Please do not vend for Car rentals. They will need to get validation or a temp …" at bounding box center [373, 212] width 267 height 20
click at [521, 204] on body "L20000500 - Modera Midtown (L) General Information Revenue Control Manufacturer…" at bounding box center [482, 143] width 520 height 291
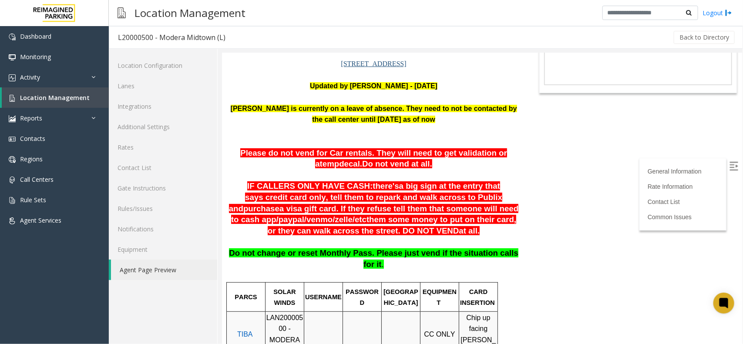
drag, startPoint x: 238, startPoint y: 188, endPoint x: 397, endPoint y: 229, distance: 164.8
click at [397, 229] on p "IF CALLERS ONLY HAVE CASH: there's a big sign at the entry that says credit car…" at bounding box center [373, 209] width 290 height 56
click at [398, 234] on p "IF CALLERS ONLY HAVE CASH: there's a big sign at the entry that says credit car…" at bounding box center [373, 209] width 290 height 56
drag, startPoint x: 392, startPoint y: 232, endPoint x: 224, endPoint y: 184, distance: 174.8
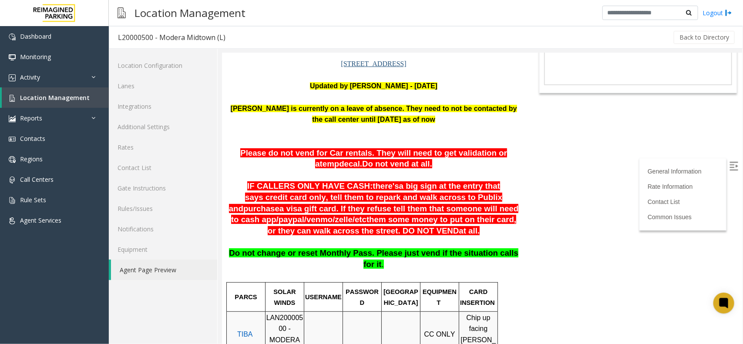
click at [283, 169] on p "Please do not vend for Car rentals. They will need to get validation or a temp …" at bounding box center [373, 159] width 290 height 22
drag, startPoint x: 405, startPoint y: 236, endPoint x: 241, endPoint y: 179, distance: 173.8
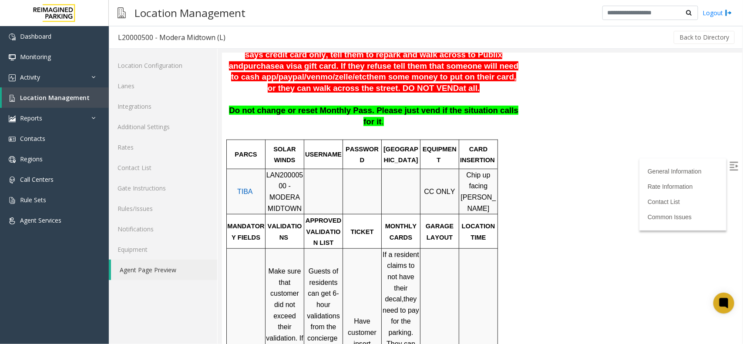
scroll to position [218, 0]
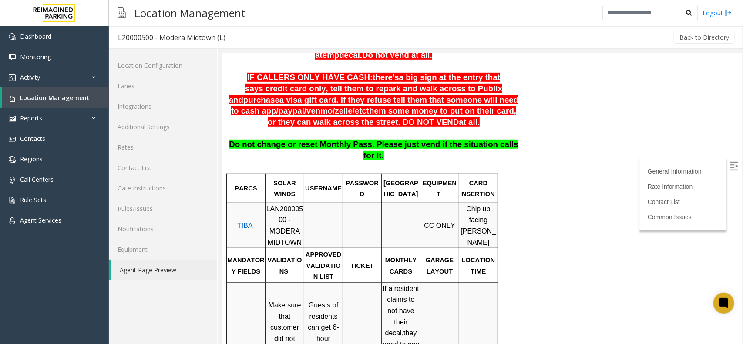
click at [467, 205] on span "Chip up facing [PERSON_NAME]" at bounding box center [478, 225] width 35 height 41
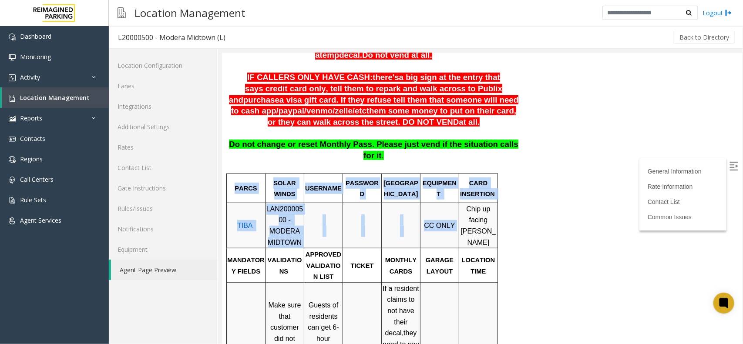
drag, startPoint x: 463, startPoint y: 204, endPoint x: 506, endPoint y: 228, distance: 48.9
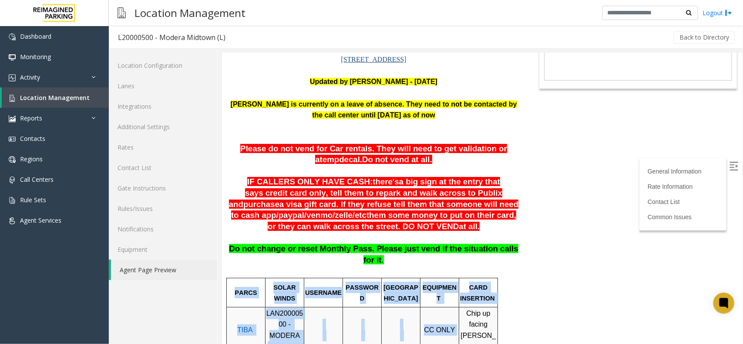
scroll to position [109, 0]
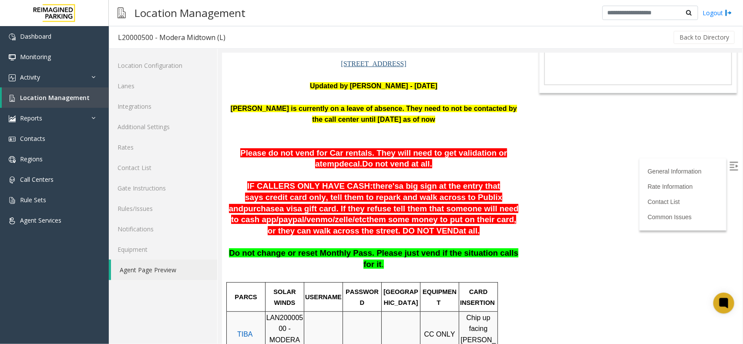
click at [483, 241] on p at bounding box center [373, 241] width 290 height 11
click at [81, 101] on link "Location Management" at bounding box center [55, 98] width 107 height 20
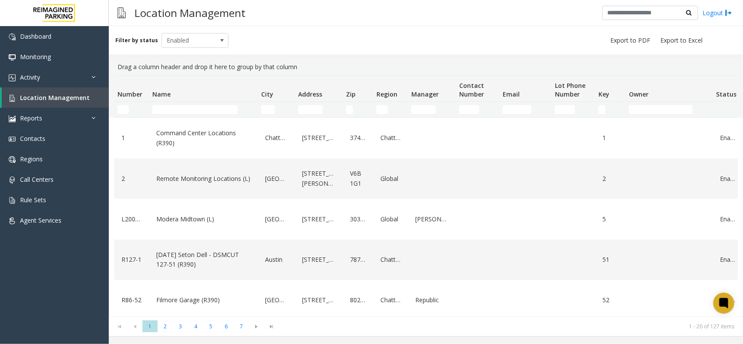
click at [229, 104] on td "Name Filter" at bounding box center [203, 110] width 109 height 16
click at [213, 114] on input "Name Filter" at bounding box center [194, 109] width 85 height 9
paste input "**********"
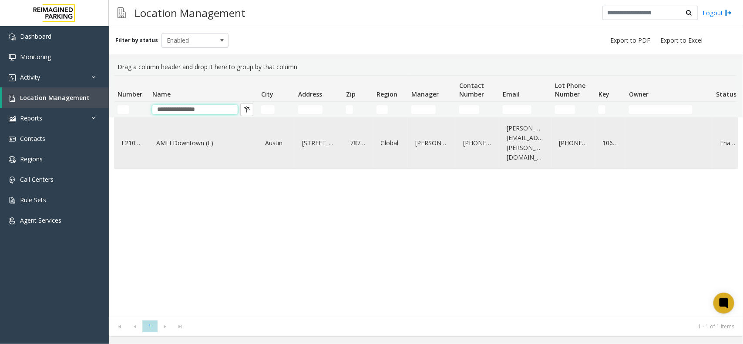
type input "**********"
drag, startPoint x: 223, startPoint y: 128, endPoint x: 223, endPoint y: 138, distance: 9.6
click at [223, 138] on link "AMLI Downtown (L)" at bounding box center [203, 143] width 98 height 14
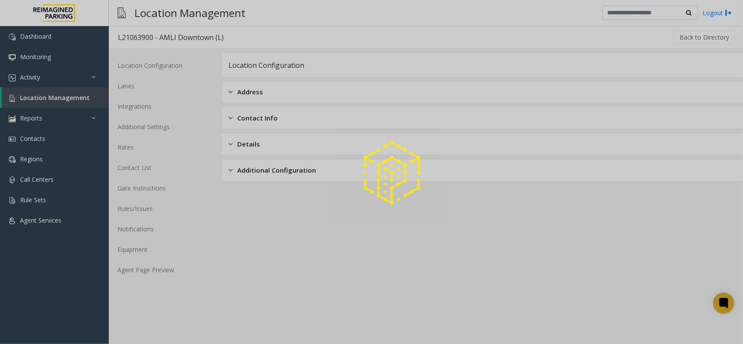
click at [185, 273] on div at bounding box center [371, 172] width 743 height 344
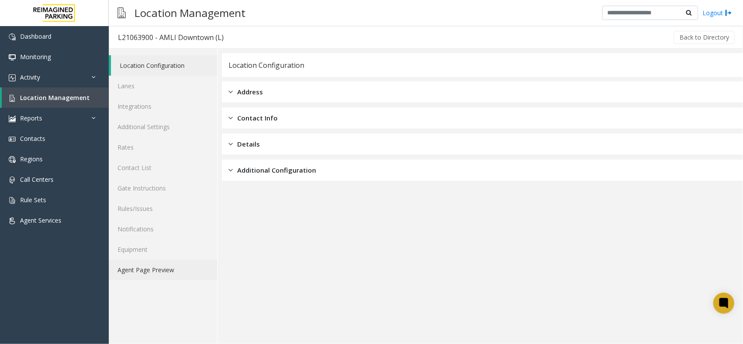
click at [185, 273] on link "Agent Page Preview" at bounding box center [163, 270] width 108 height 20
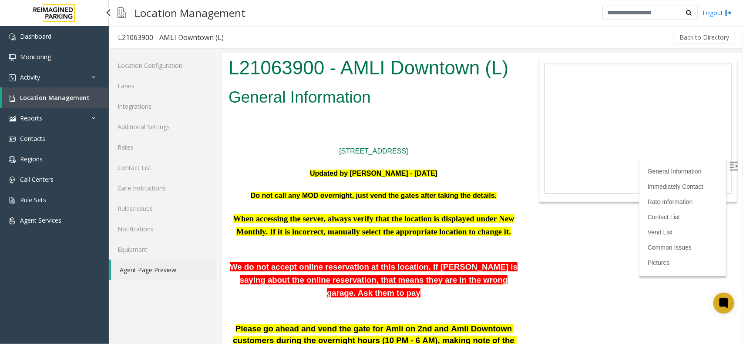
click at [53, 96] on span "Location Management" at bounding box center [55, 98] width 70 height 8
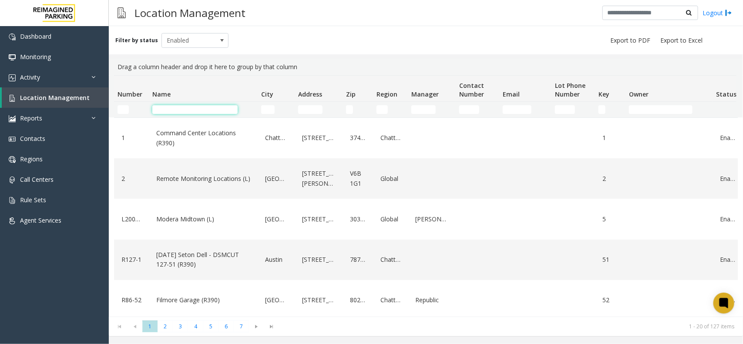
click at [203, 109] on input "Name Filter" at bounding box center [194, 109] width 85 height 9
paste input "**********"
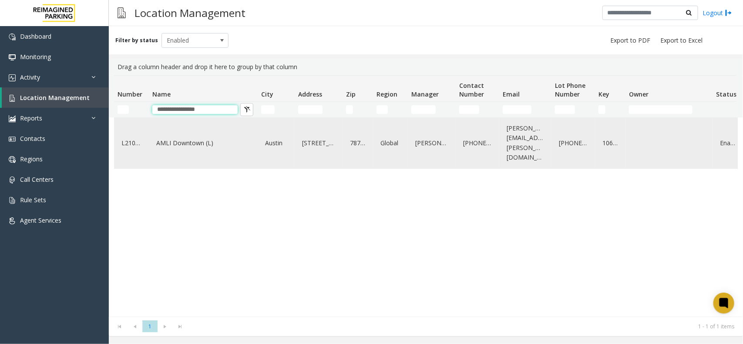
type input "**********"
click at [211, 139] on link "AMLI Downtown (L)" at bounding box center [203, 143] width 98 height 14
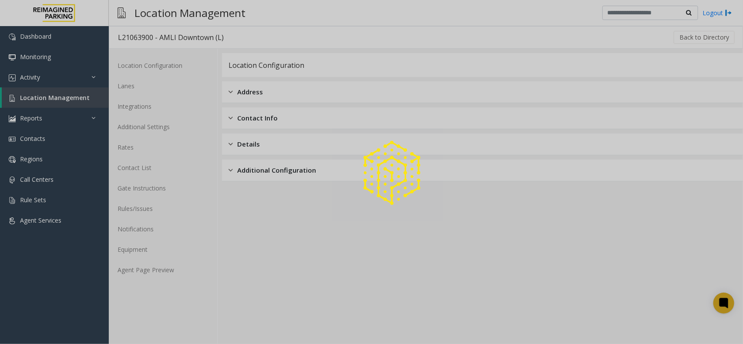
click at [192, 260] on div at bounding box center [371, 172] width 743 height 344
click at [192, 266] on link "Agent Page Preview" at bounding box center [163, 270] width 108 height 20
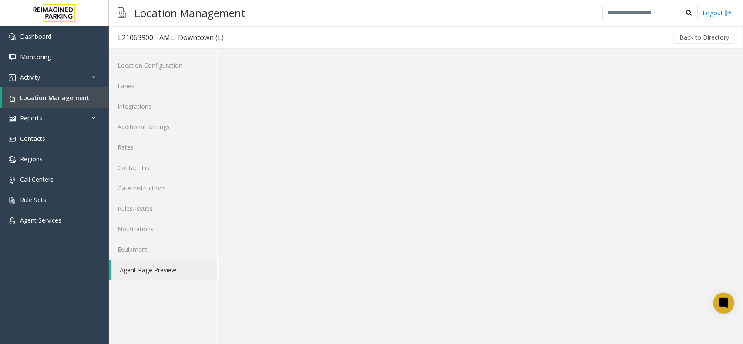
click at [179, 268] on link "Agent Page Preview" at bounding box center [164, 270] width 106 height 20
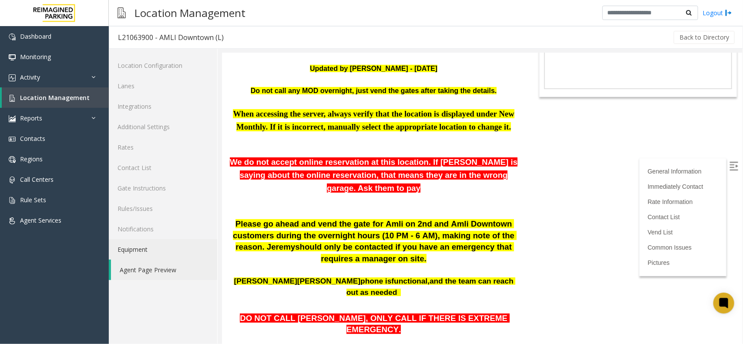
scroll to position [109, 0]
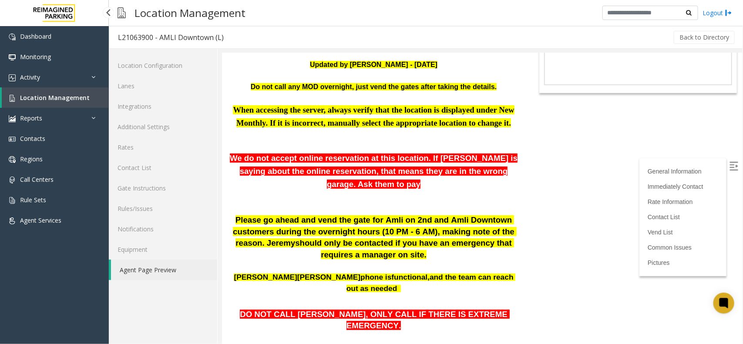
click at [44, 90] on link "Location Management" at bounding box center [55, 98] width 107 height 20
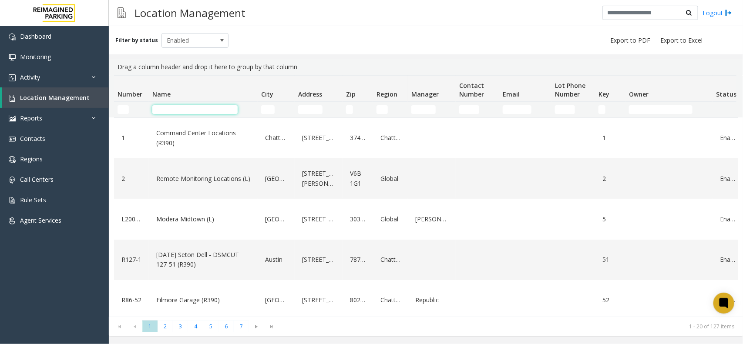
click at [196, 110] on input "Name Filter" at bounding box center [194, 109] width 85 height 9
paste input "**********"
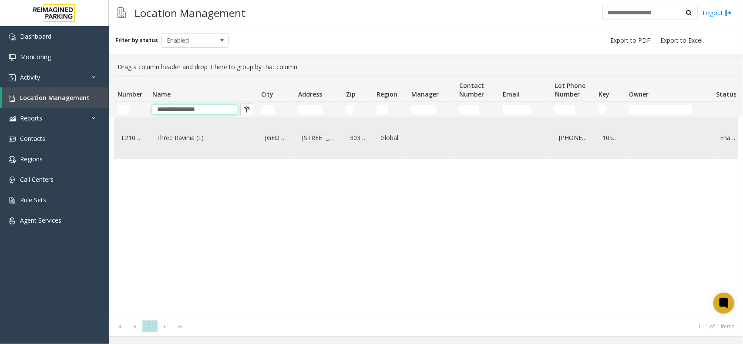
type input "**********"
click at [194, 136] on link "Three Ravinia (L)" at bounding box center [203, 138] width 98 height 14
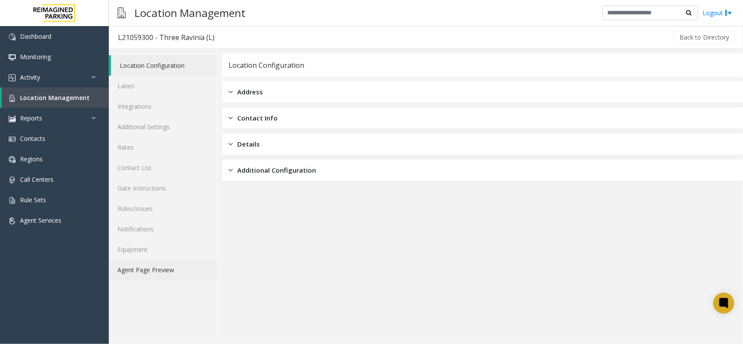
click at [159, 268] on link "Agent Page Preview" at bounding box center [163, 270] width 108 height 20
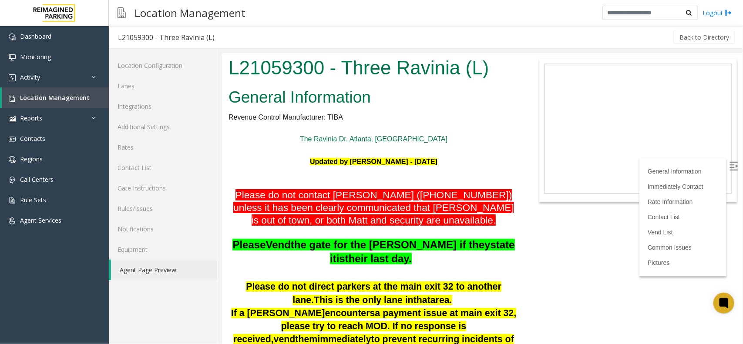
click at [729, 164] on img at bounding box center [733, 166] width 9 height 9
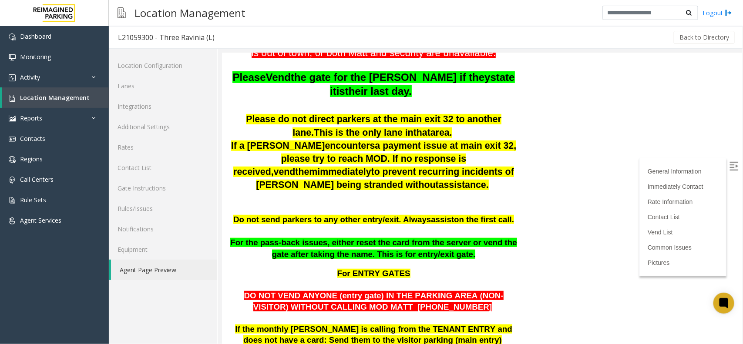
scroll to position [163, 0]
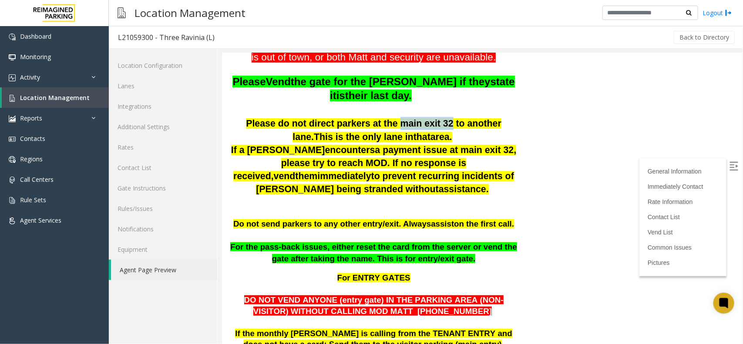
drag, startPoint x: 368, startPoint y: 121, endPoint x: 417, endPoint y: 122, distance: 48.3
click at [417, 122] on span "Please do not direct parkers at the main exit 32 to another lane" at bounding box center [374, 130] width 256 height 24
click at [432, 118] on span "Please do not direct parkers at the main exit 32 to another lane" at bounding box center [374, 130] width 256 height 24
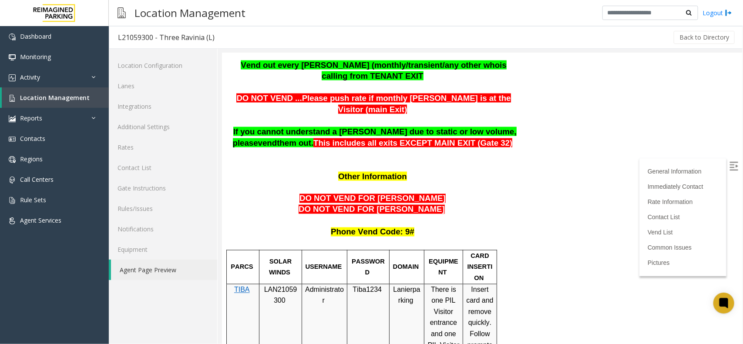
scroll to position [653, 0]
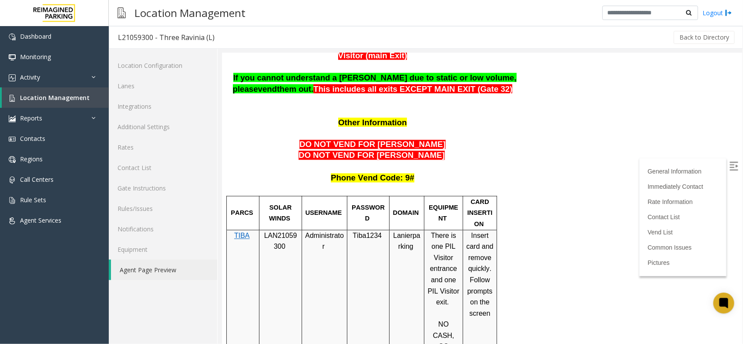
click at [272, 232] on span "LAN21059300" at bounding box center [280, 241] width 33 height 19
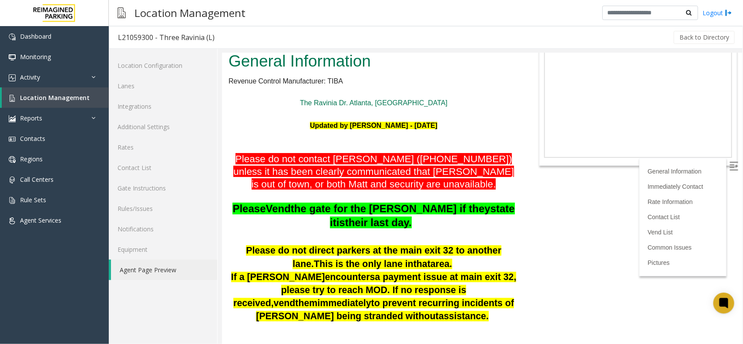
scroll to position [0, 0]
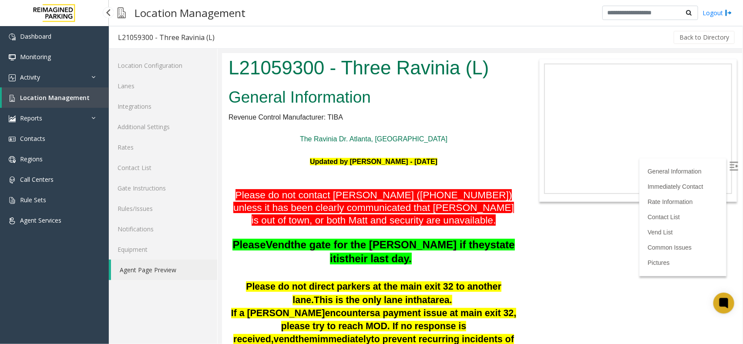
click at [99, 96] on link "Location Management" at bounding box center [55, 98] width 107 height 20
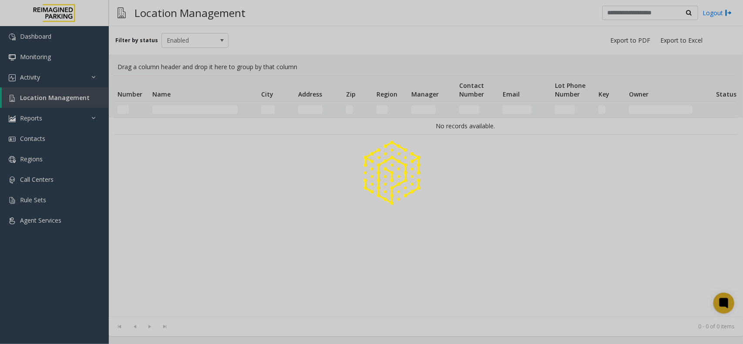
click at [196, 109] on div at bounding box center [371, 172] width 743 height 344
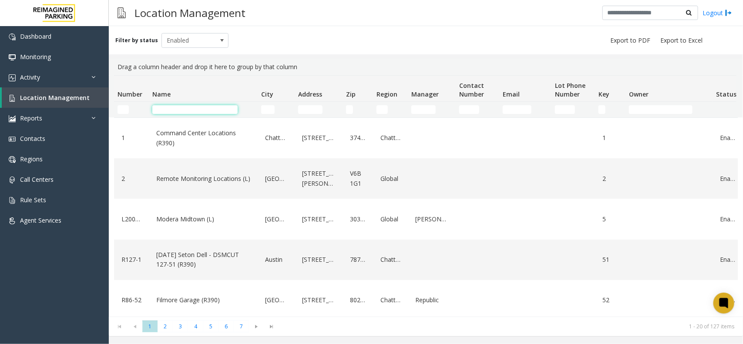
click at [196, 109] on input "Name Filter" at bounding box center [194, 109] width 85 height 9
paste input "**********"
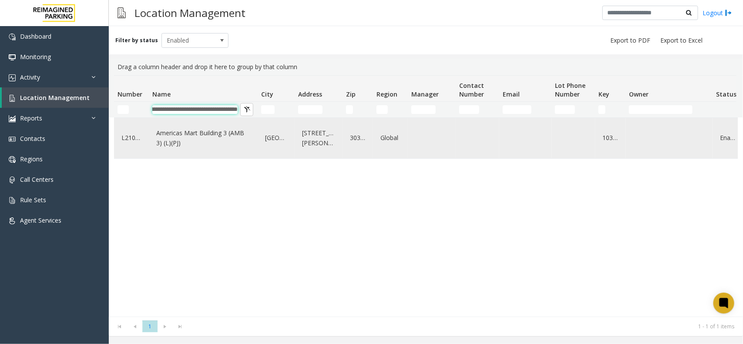
type input "**********"
click at [229, 145] on link "Americas Mart Building 3 (AMB 3) (L)(PJ)" at bounding box center [203, 138] width 98 height 24
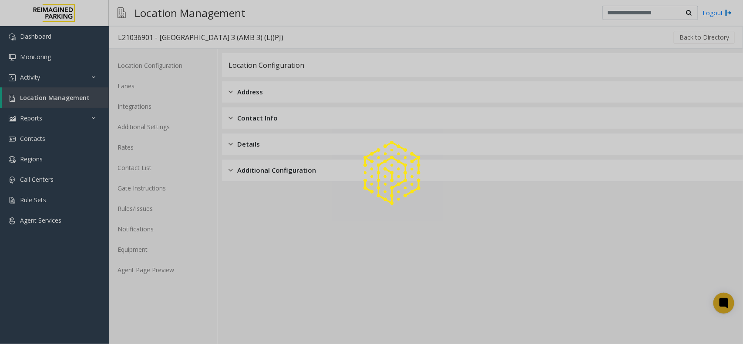
drag, startPoint x: 174, startPoint y: 292, endPoint x: 177, endPoint y: 287, distance: 6.4
click at [174, 292] on div "Location Configuration Lanes Integrations Additional Settings Rates Contact Lis…" at bounding box center [163, 197] width 109 height 296
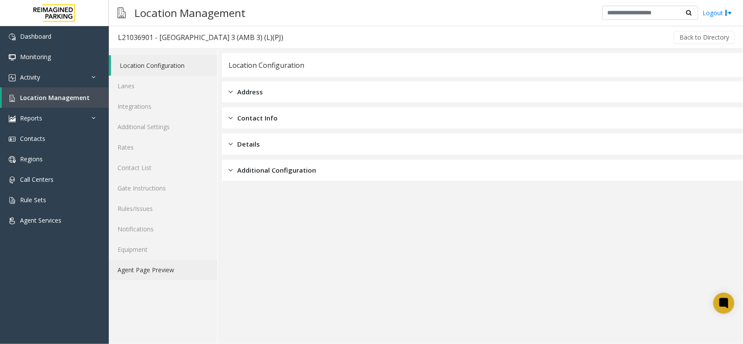
click at [181, 277] on link "Agent Page Preview" at bounding box center [163, 270] width 108 height 20
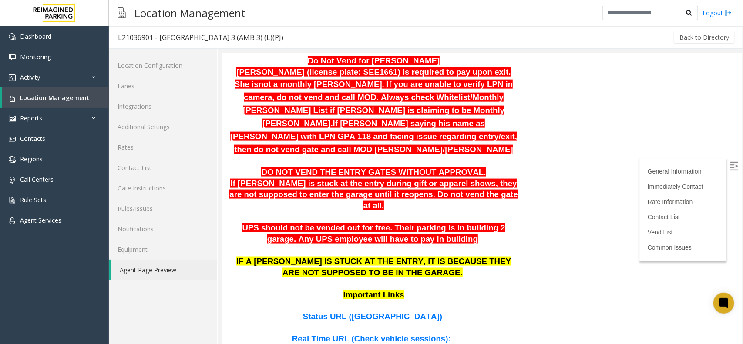
scroll to position [599, 0]
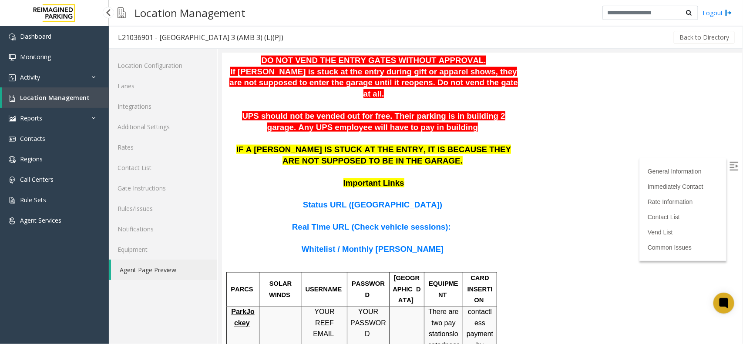
click at [79, 98] on span "Location Management" at bounding box center [55, 98] width 70 height 8
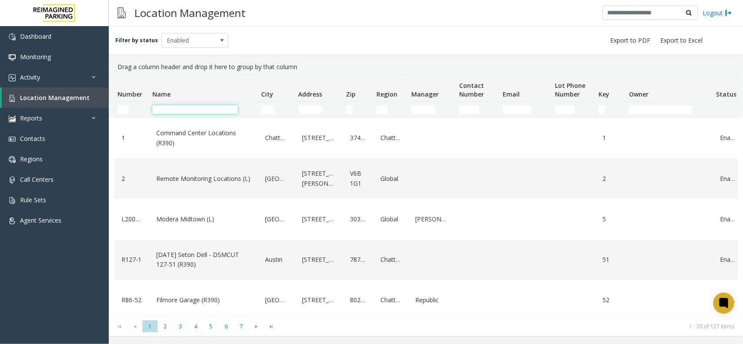
click at [199, 114] on input "Name Filter" at bounding box center [194, 109] width 85 height 9
paste input "**********"
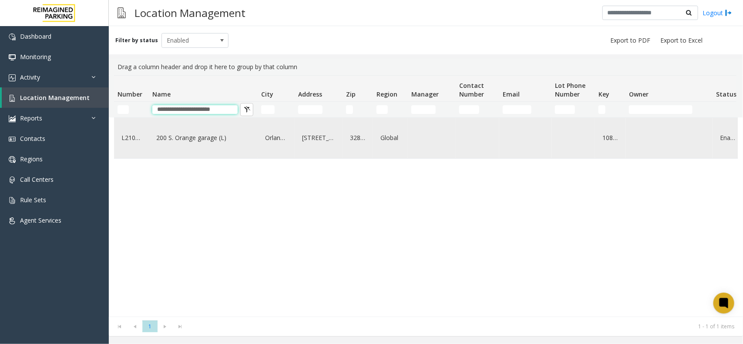
type input "**********"
click at [229, 129] on div "200 S. Orange garage (L)" at bounding box center [203, 138] width 98 height 34
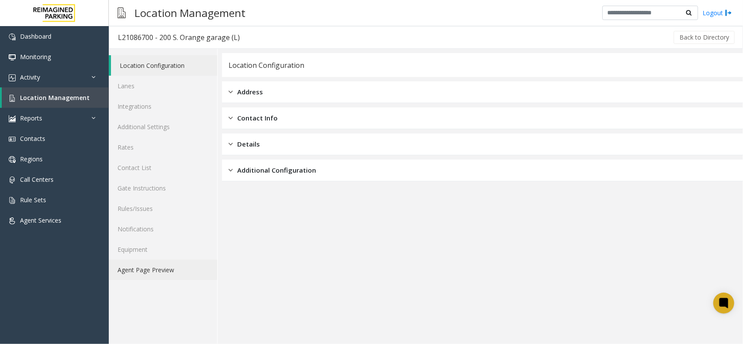
click at [171, 263] on link "Agent Page Preview" at bounding box center [163, 270] width 108 height 20
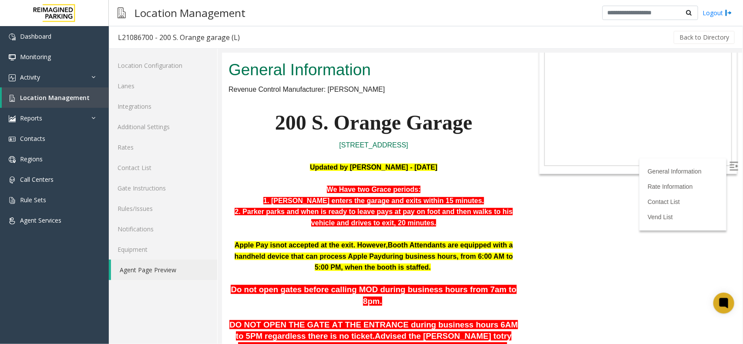
scroll to position [109, 0]
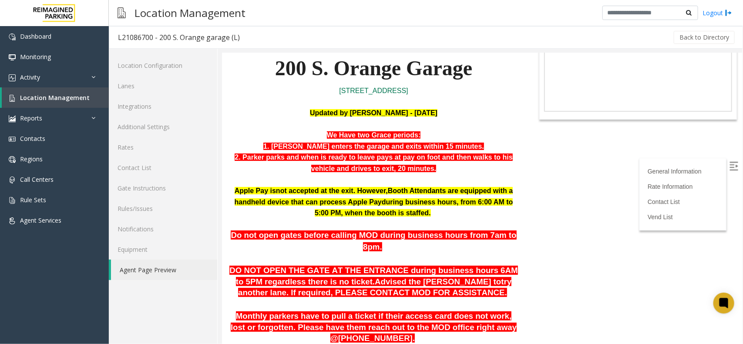
click at [718, 160] on div "General Information Rate Information Contact List Vend List" at bounding box center [682, 194] width 87 height 73
click at [729, 162] on img at bounding box center [733, 166] width 9 height 9
drag, startPoint x: 324, startPoint y: 132, endPoint x: 423, endPoint y: 134, distance: 98.9
click at [423, 134] on p "We Have two Grace periods:" at bounding box center [373, 134] width 290 height 11
click at [86, 94] on link "Location Management" at bounding box center [55, 98] width 107 height 20
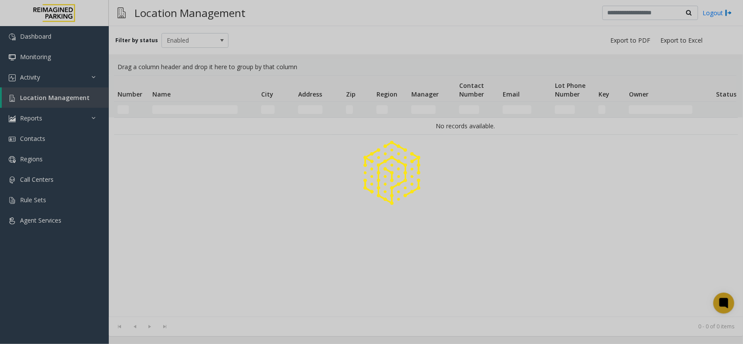
click at [197, 112] on div at bounding box center [371, 172] width 743 height 344
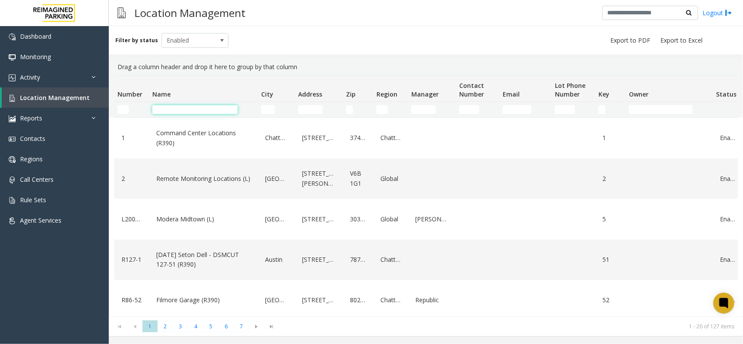
click at [199, 110] on input "Name Filter" at bounding box center [194, 109] width 85 height 9
paste input "**********"
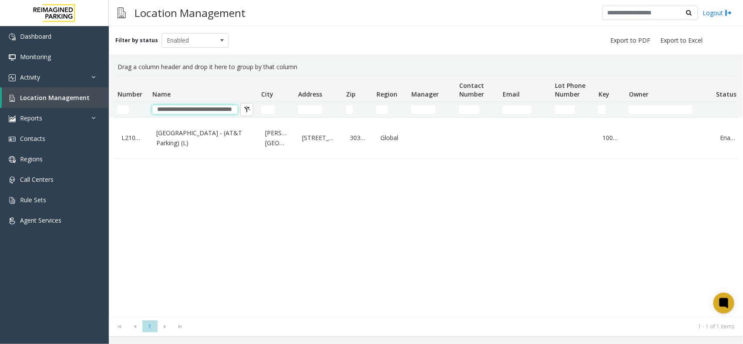
type input "**********"
click at [197, 126] on div "[GEOGRAPHIC_DATA] - (AT&T Parking) (L)" at bounding box center [203, 138] width 98 height 34
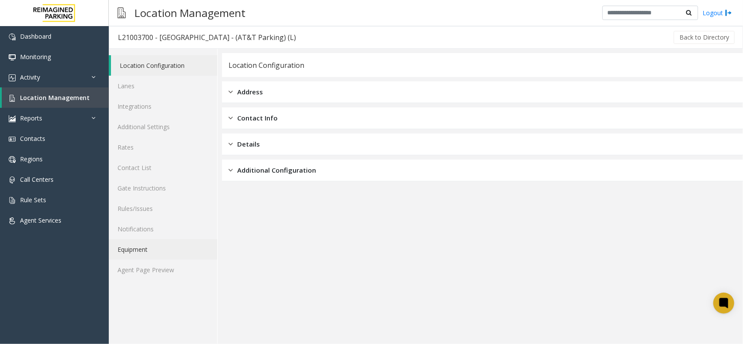
click at [177, 256] on link "Equipment" at bounding box center [163, 250] width 108 height 20
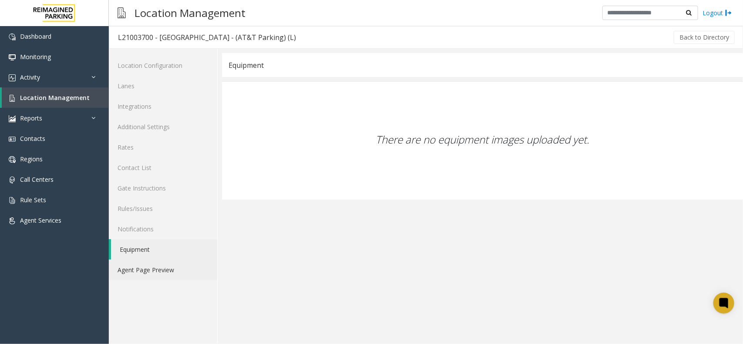
click at [176, 267] on link "Agent Page Preview" at bounding box center [163, 270] width 108 height 20
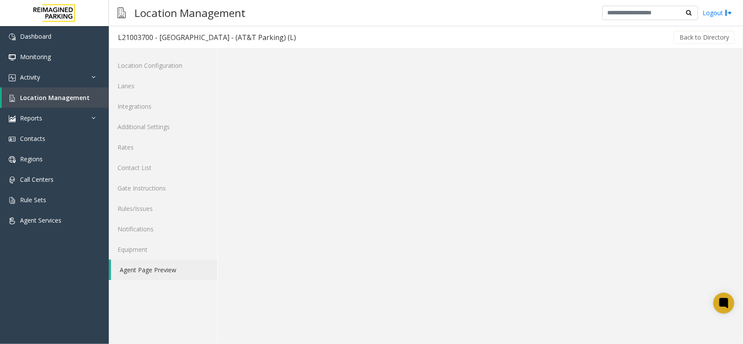
click at [176, 267] on link "Agent Page Preview" at bounding box center [164, 270] width 106 height 20
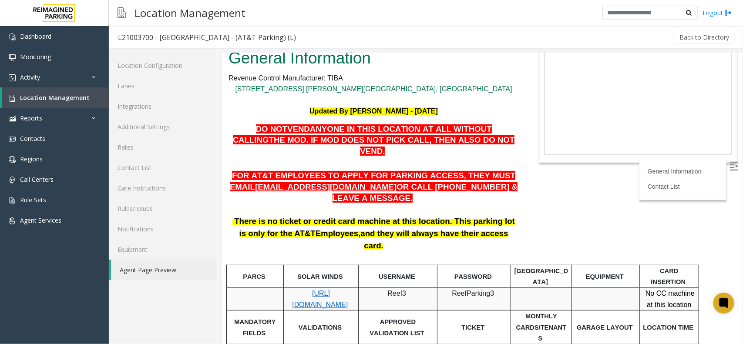
scroll to position [68, 0]
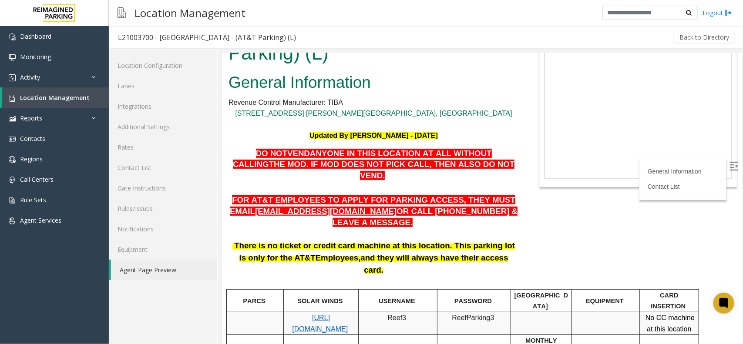
click at [728, 171] on label at bounding box center [734, 167] width 13 height 13
drag, startPoint x: 364, startPoint y: 174, endPoint x: 420, endPoint y: 174, distance: 56.2
click at [420, 206] on span "OR CALL [PHONE_NUMBER] & LEAVE A MESSAGE." at bounding box center [425, 216] width 186 height 20
click at [421, 228] on p at bounding box center [373, 233] width 290 height 11
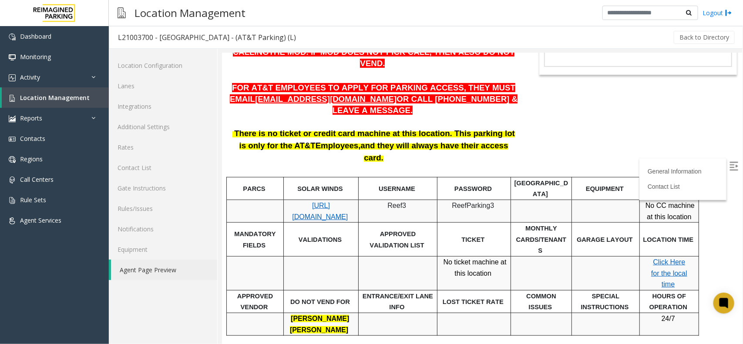
scroll to position [232, 0]
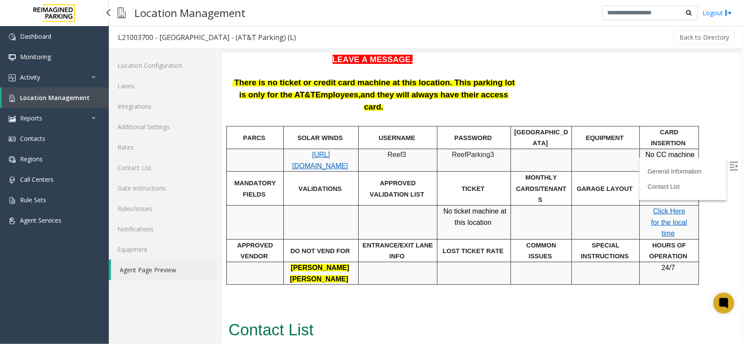
click at [75, 96] on span "Location Management" at bounding box center [55, 98] width 70 height 8
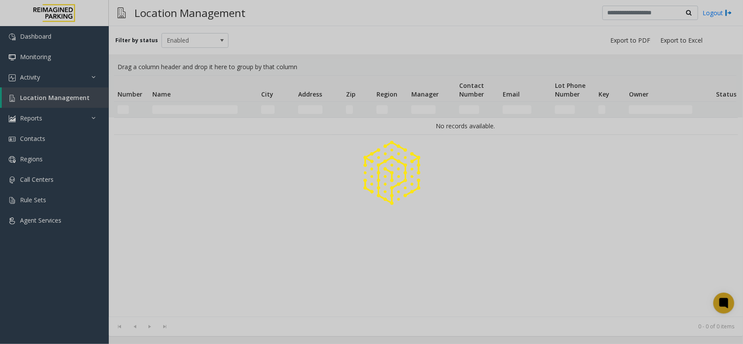
click at [184, 109] on div at bounding box center [371, 172] width 743 height 344
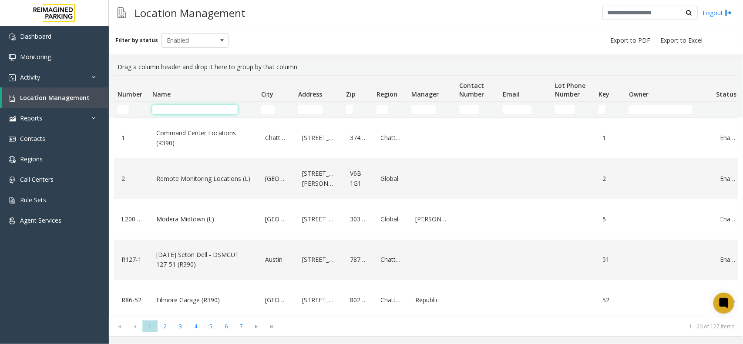
click at [184, 109] on input "Name Filter" at bounding box center [194, 109] width 85 height 9
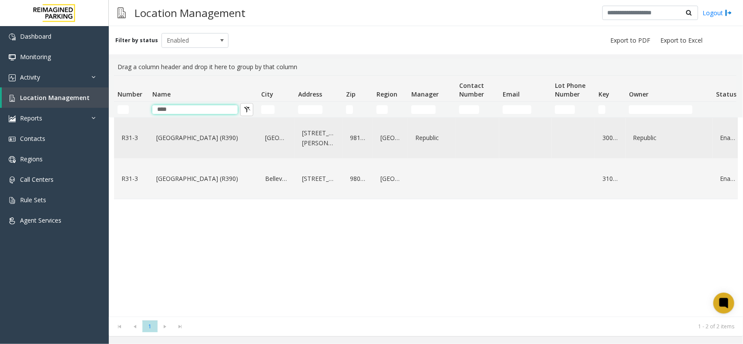
type input "****"
click at [175, 149] on div "[GEOGRAPHIC_DATA] (R390)" at bounding box center [203, 138] width 98 height 34
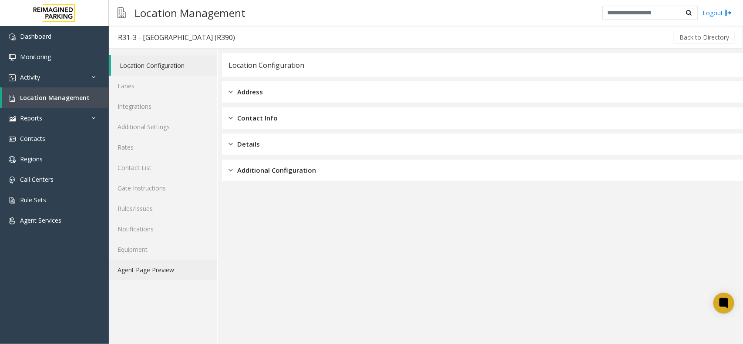
click at [158, 266] on link "Agent Page Preview" at bounding box center [163, 270] width 108 height 20
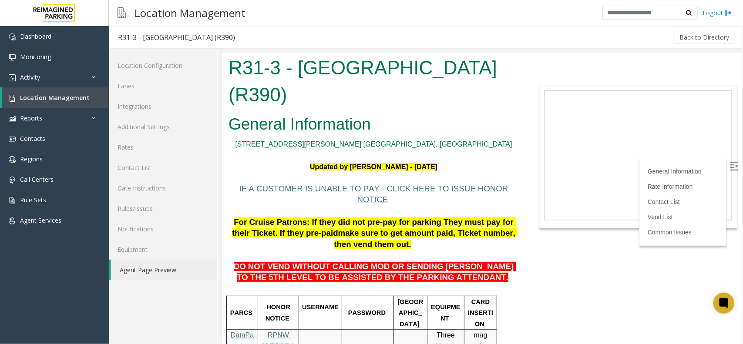
scroll to position [54, 0]
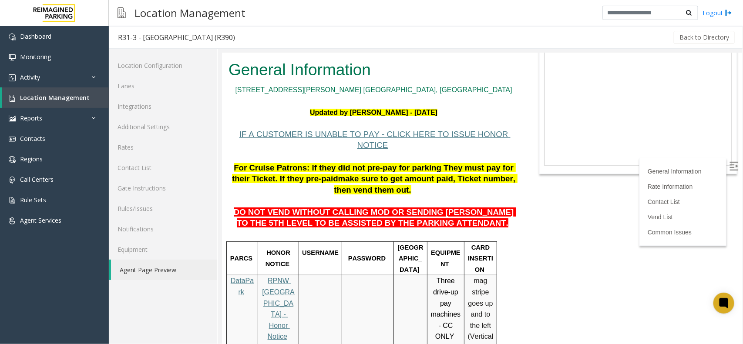
click at [729, 166] on img at bounding box center [733, 166] width 9 height 9
click at [76, 94] on span "Location Management" at bounding box center [55, 98] width 70 height 8
